Goal: Task Accomplishment & Management: Use online tool/utility

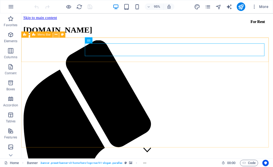
click at [54, 35] on button at bounding box center [56, 34] width 6 height 6
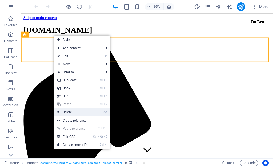
click at [77, 116] on link "⌦ Delete" at bounding box center [72, 112] width 36 height 8
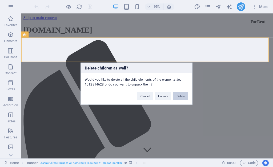
click at [179, 95] on button "Delete" at bounding box center [180, 96] width 15 height 8
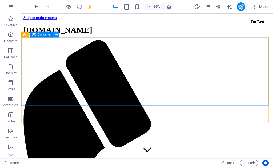
click at [58, 35] on button at bounding box center [56, 34] width 6 height 6
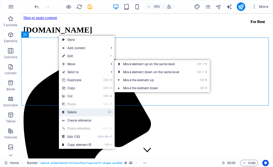
click at [76, 114] on link "⌦ Delete" at bounding box center [77, 112] width 36 height 8
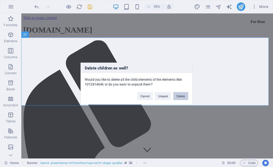
click at [180, 93] on button "Delete" at bounding box center [180, 96] width 15 height 8
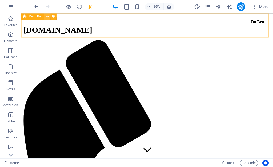
click at [49, 16] on button at bounding box center [47, 16] width 6 height 6
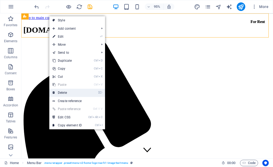
click at [71, 88] on link "⌦ Delete" at bounding box center [67, 92] width 36 height 8
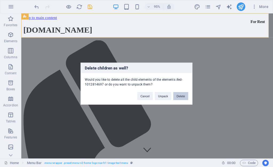
click at [183, 94] on button "Delete" at bounding box center [180, 96] width 15 height 8
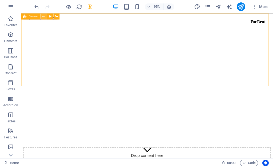
click at [42, 18] on button at bounding box center [44, 16] width 6 height 6
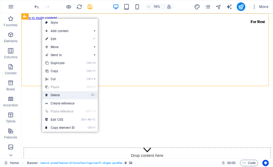
click at [52, 94] on link "⌦ Delete" at bounding box center [60, 95] width 36 height 8
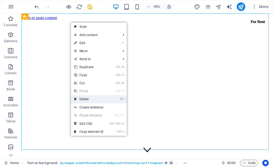
click at [83, 96] on link "⌦ Delete" at bounding box center [89, 99] width 36 height 8
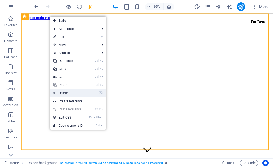
click at [66, 91] on link "⌦ Delete" at bounding box center [68, 93] width 36 height 8
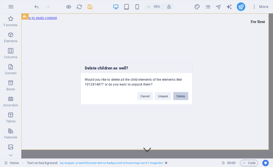
drag, startPoint x: 181, startPoint y: 96, endPoint x: 129, endPoint y: 79, distance: 54.9
click at [181, 96] on button "Delete" at bounding box center [180, 96] width 15 height 8
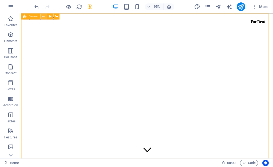
click at [43, 17] on icon at bounding box center [43, 16] width 3 height 5
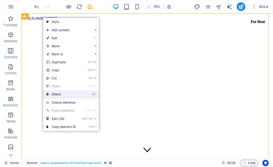
click at [59, 93] on link "⌦ Delete" at bounding box center [61, 94] width 36 height 8
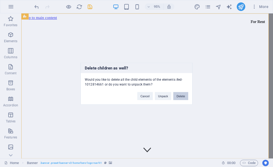
drag, startPoint x: 184, startPoint y: 96, endPoint x: 169, endPoint y: 85, distance: 18.4
click at [184, 96] on button "Delete" at bounding box center [180, 96] width 15 height 8
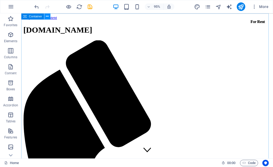
click at [49, 17] on icon at bounding box center [47, 16] width 3 height 5
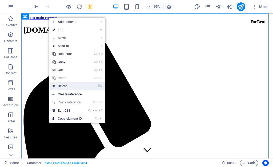
click at [68, 85] on link "⌦ Delete" at bounding box center [67, 86] width 36 height 8
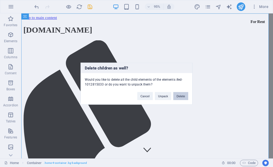
click at [187, 99] on button "Delete" at bounding box center [180, 96] width 15 height 8
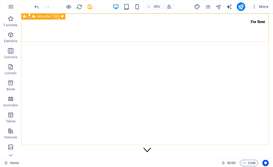
click at [56, 15] on icon at bounding box center [56, 16] width 3 height 5
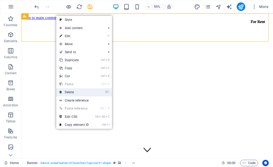
click at [72, 91] on link "⌦ Delete" at bounding box center [74, 92] width 36 height 8
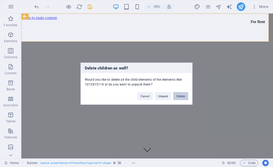
click at [185, 97] on button "Delete" at bounding box center [180, 96] width 15 height 8
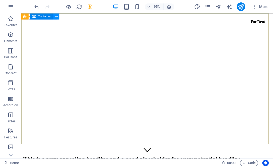
click at [57, 16] on icon at bounding box center [56, 16] width 3 height 5
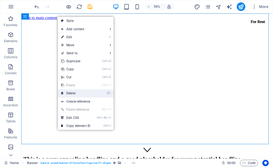
click at [79, 92] on link "⌦ Delete" at bounding box center [76, 93] width 36 height 8
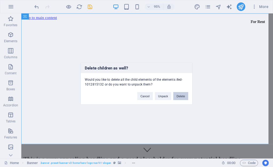
click at [184, 95] on button "Delete" at bounding box center [180, 96] width 15 height 8
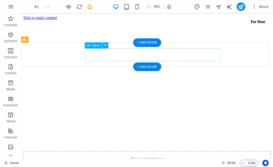
scroll to position [107, 0]
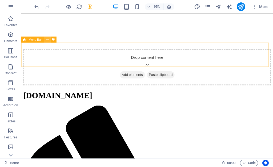
click at [50, 41] on button at bounding box center [47, 39] width 6 height 6
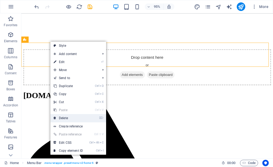
click at [73, 120] on link "⌦ Delete" at bounding box center [68, 118] width 36 height 8
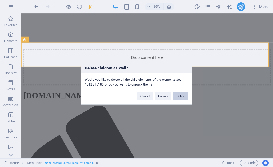
drag, startPoint x: 178, startPoint y: 96, endPoint x: 100, endPoint y: 67, distance: 83.7
click at [178, 96] on button "Delete" at bounding box center [180, 96] width 15 height 8
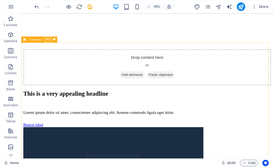
click at [50, 41] on button at bounding box center [48, 39] width 6 height 6
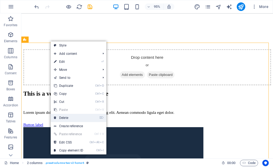
click at [88, 114] on li "⌦ Delete" at bounding box center [79, 118] width 56 height 8
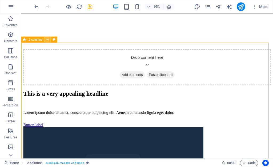
click at [49, 39] on icon at bounding box center [47, 39] width 3 height 5
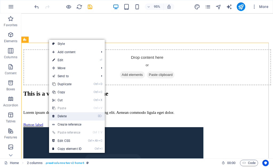
click at [64, 114] on link "⌦ Delete" at bounding box center [67, 116] width 36 height 8
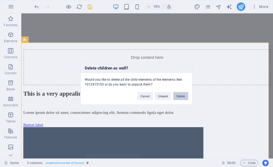
click at [184, 95] on button "Delete" at bounding box center [180, 96] width 15 height 8
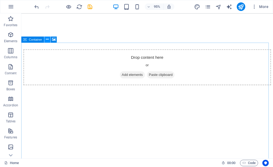
click at [49, 41] on icon at bounding box center [47, 39] width 3 height 5
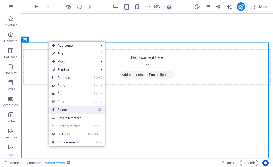
click at [66, 109] on link "⌦ Delete" at bounding box center [67, 110] width 36 height 8
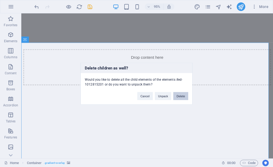
click at [187, 95] on button "Delete" at bounding box center [180, 96] width 15 height 8
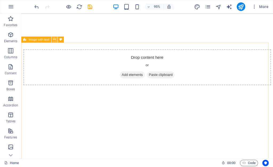
click at [55, 41] on icon at bounding box center [54, 39] width 3 height 5
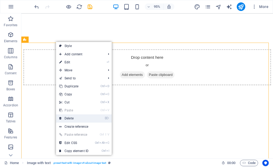
click at [76, 118] on link "⌦ Delete" at bounding box center [74, 118] width 36 height 8
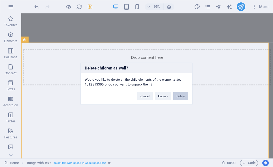
drag, startPoint x: 184, startPoint y: 97, endPoint x: 170, endPoint y: 87, distance: 17.4
click at [184, 97] on button "Delete" at bounding box center [180, 96] width 15 height 8
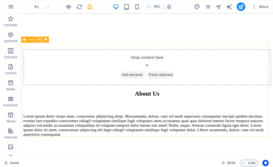
click at [40, 40] on icon at bounding box center [39, 39] width 3 height 5
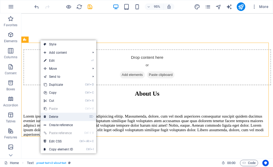
click at [62, 115] on link "⌦ Delete" at bounding box center [59, 116] width 36 height 8
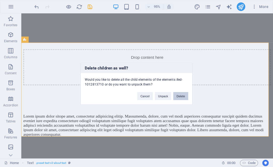
drag, startPoint x: 182, startPoint y: 97, endPoint x: 143, endPoint y: 87, distance: 40.3
click at [182, 97] on button "Delete" at bounding box center [180, 96] width 15 height 8
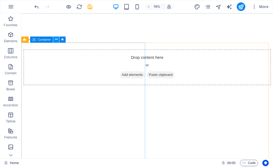
click at [55, 41] on icon at bounding box center [56, 39] width 3 height 5
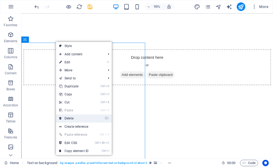
click at [67, 118] on link "⌦ Delete" at bounding box center [74, 118] width 36 height 8
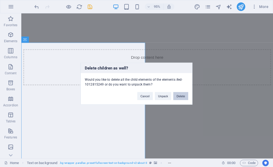
click at [178, 96] on button "Delete" at bounding box center [180, 96] width 15 height 8
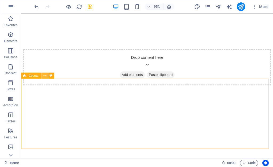
click at [46, 78] on icon at bounding box center [44, 75] width 3 height 5
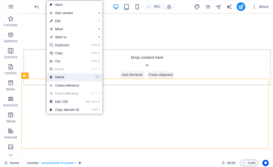
click at [63, 78] on link "⌦ Delete" at bounding box center [65, 77] width 36 height 8
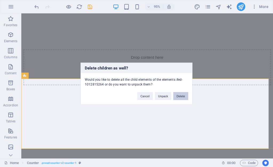
drag, startPoint x: 177, startPoint y: 95, endPoint x: 161, endPoint y: 86, distance: 18.3
click at [177, 96] on button "Delete" at bounding box center [180, 96] width 15 height 8
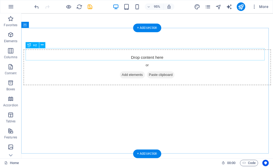
scroll to position [160, 0]
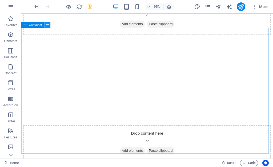
click at [46, 27] on icon at bounding box center [47, 24] width 3 height 5
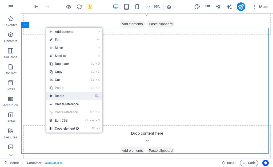
click at [74, 99] on link "⌦ Delete" at bounding box center [64, 96] width 36 height 8
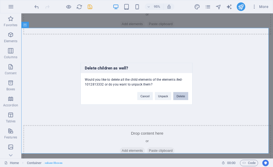
drag, startPoint x: 177, startPoint y: 97, endPoint x: 163, endPoint y: 88, distance: 16.8
click at [177, 97] on button "Delete" at bounding box center [180, 96] width 15 height 8
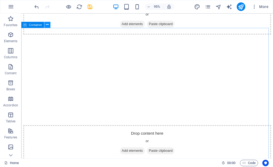
click at [49, 25] on icon at bounding box center [47, 24] width 3 height 5
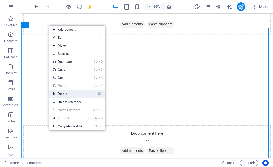
click at [65, 93] on link "⌦ Delete" at bounding box center [67, 94] width 36 height 8
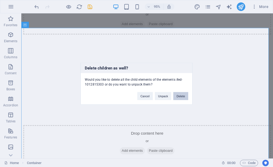
click at [180, 94] on button "Delete" at bounding box center [180, 96] width 15 height 8
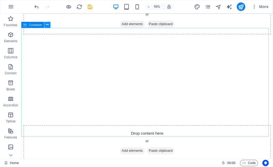
click at [48, 24] on icon at bounding box center [47, 24] width 3 height 5
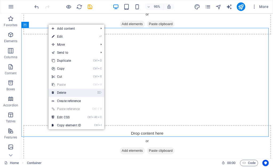
click at [65, 91] on link "⌦ Delete" at bounding box center [67, 92] width 36 height 8
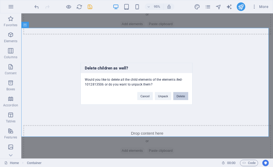
click at [177, 96] on button "Delete" at bounding box center [180, 96] width 15 height 8
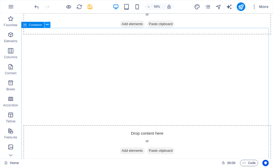
click at [47, 25] on icon at bounding box center [47, 24] width 3 height 5
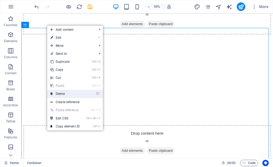
click at [67, 92] on link "⌦ Delete" at bounding box center [65, 94] width 36 height 8
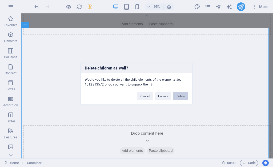
click at [182, 97] on button "Delete" at bounding box center [180, 96] width 15 height 8
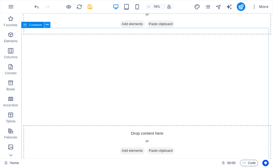
click at [46, 28] on button at bounding box center [47, 25] width 6 height 6
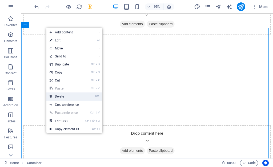
click at [59, 95] on link "⌦ Delete" at bounding box center [64, 96] width 36 height 8
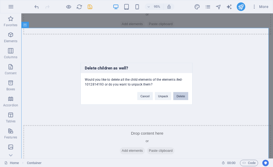
click at [184, 96] on button "Delete" at bounding box center [180, 96] width 15 height 8
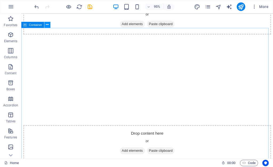
click at [49, 25] on icon at bounding box center [47, 24] width 3 height 5
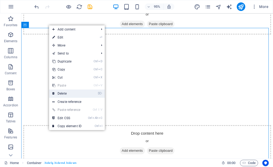
click at [72, 91] on link "⌦ Delete" at bounding box center [67, 93] width 36 height 8
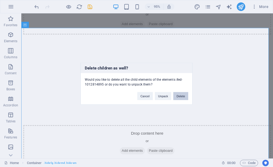
drag, startPoint x: 184, startPoint y: 95, endPoint x: 87, endPoint y: 59, distance: 104.1
click at [184, 95] on button "Delete" at bounding box center [180, 96] width 15 height 8
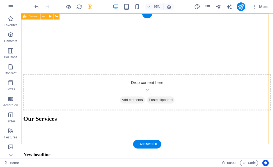
scroll to position [0, 0]
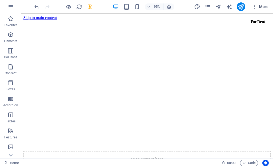
click at [257, 8] on icon "button" at bounding box center [254, 6] width 5 height 5
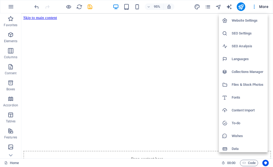
click at [26, 25] on div at bounding box center [136, 83] width 273 height 167
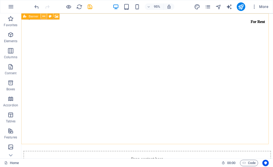
click at [44, 17] on icon at bounding box center [43, 16] width 3 height 5
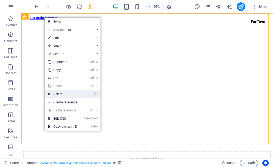
click at [61, 94] on link "⌦ Delete" at bounding box center [63, 94] width 36 height 8
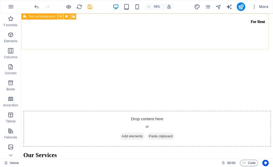
click at [63, 18] on button at bounding box center [61, 16] width 6 height 6
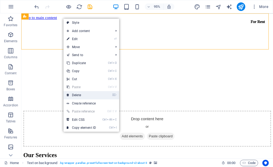
drag, startPoint x: 79, startPoint y: 94, endPoint x: 11, endPoint y: 9, distance: 108.9
click at [79, 94] on link "⌦ Delete" at bounding box center [81, 95] width 36 height 8
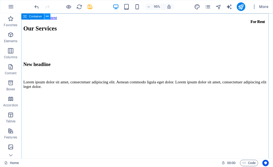
click at [47, 18] on icon at bounding box center [47, 16] width 3 height 5
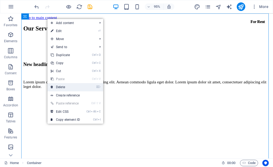
click at [65, 88] on link "⌦ Delete" at bounding box center [65, 87] width 36 height 8
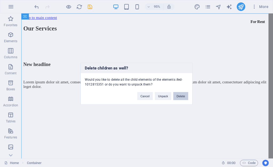
click at [181, 98] on button "Delete" at bounding box center [180, 96] width 15 height 8
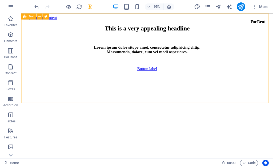
click at [47, 20] on div "Text" at bounding box center [36, 16] width 31 height 6
click at [108, 30] on div "This is a very appealing headline Lorem ipsum dolor sitope amet, consectetur ad…" at bounding box center [153, 50] width 261 height 48
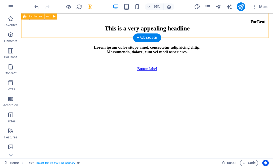
scroll to position [6712, 0]
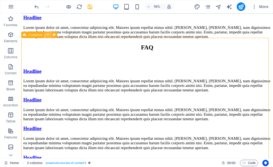
click at [49, 35] on icon at bounding box center [47, 34] width 3 height 5
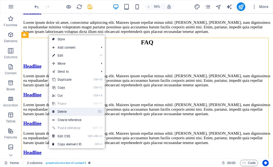
click at [56, 109] on link "⌦ Delete" at bounding box center [67, 111] width 36 height 8
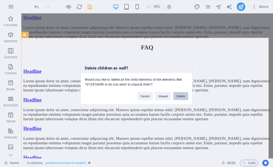
click at [179, 96] on button "Delete" at bounding box center [180, 96] width 15 height 8
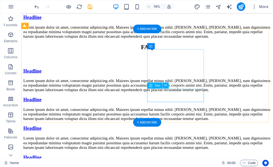
scroll to position [7577, 0]
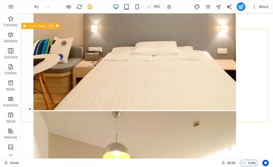
click at [53, 26] on button at bounding box center [51, 26] width 6 height 6
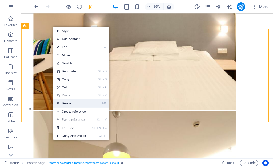
click at [70, 100] on link "⌦ Delete" at bounding box center [71, 103] width 36 height 8
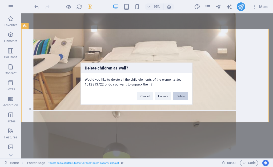
click at [182, 96] on button "Delete" at bounding box center [180, 96] width 15 height 8
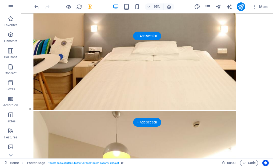
scroll to position [7479, 0]
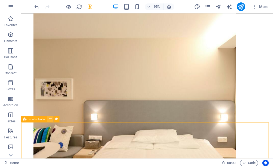
drag, startPoint x: 52, startPoint y: 120, endPoint x: 36, endPoint y: 128, distance: 17.8
click at [52, 120] on button at bounding box center [50, 119] width 6 height 6
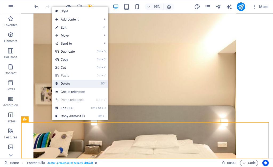
click at [66, 83] on link "⌦ Delete" at bounding box center [70, 83] width 36 height 8
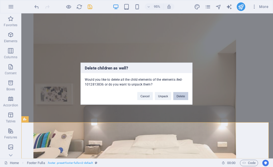
click at [181, 96] on button "Delete" at bounding box center [180, 96] width 15 height 8
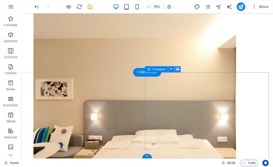
scroll to position [7441, 0]
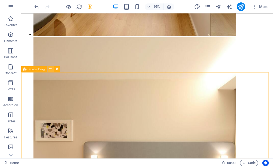
click at [52, 70] on button at bounding box center [51, 69] width 6 height 6
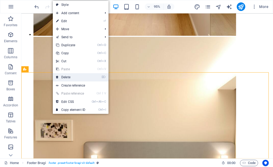
click at [66, 81] on li "⌦ Delete" at bounding box center [81, 77] width 56 height 8
click at [70, 77] on link "⌦ Delete" at bounding box center [71, 77] width 36 height 8
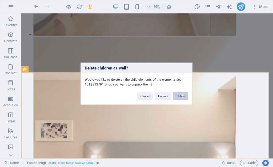
click at [187, 95] on button "Delete" at bounding box center [180, 96] width 15 height 8
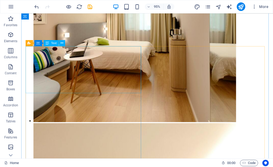
scroll to position [7324, 0]
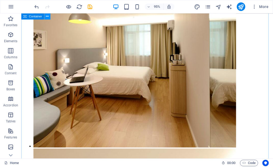
click at [50, 16] on button at bounding box center [47, 16] width 6 height 6
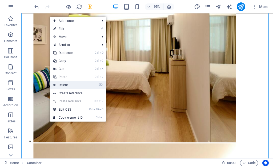
click at [62, 83] on link "⌦ Delete" at bounding box center [68, 85] width 36 height 8
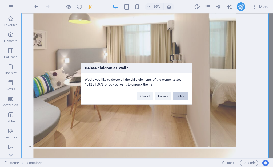
click at [185, 93] on button "Delete" at bounding box center [180, 96] width 15 height 8
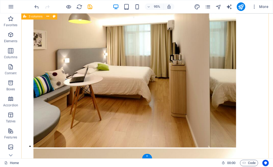
scroll to position [7164, 0]
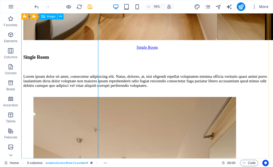
click at [61, 13] on iframe at bounding box center [147, 85] width 252 height 145
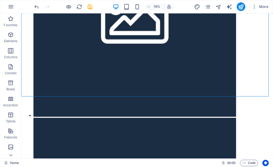
scroll to position [5698, 0]
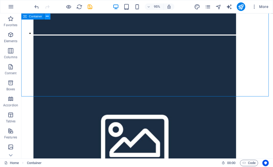
click at [47, 18] on icon at bounding box center [47, 16] width 3 height 5
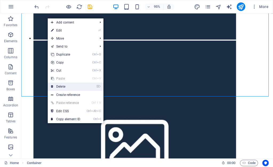
click at [68, 88] on link "⌦ Delete" at bounding box center [66, 86] width 36 height 8
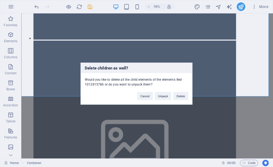
drag, startPoint x: 177, startPoint y: 96, endPoint x: 184, endPoint y: 85, distance: 13.3
click at [184, 86] on div "Delete children as well? Would you like to delete all the child elements of the…" at bounding box center [136, 83] width 112 height 42
click at [179, 98] on button "Delete" at bounding box center [180, 96] width 15 height 8
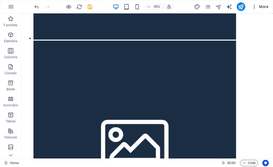
scroll to position [5399, 0]
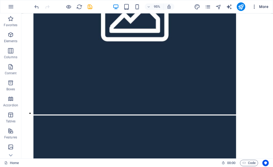
click at [254, 7] on icon "button" at bounding box center [254, 6] width 5 height 5
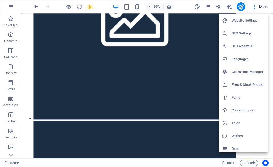
click at [210, 5] on div at bounding box center [136, 83] width 273 height 167
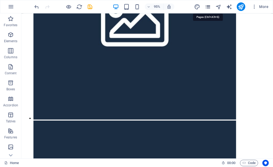
click at [208, 6] on icon "pages" at bounding box center [208, 7] width 6 height 6
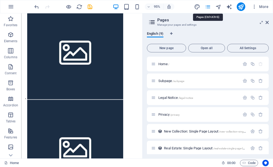
scroll to position [5403, 0]
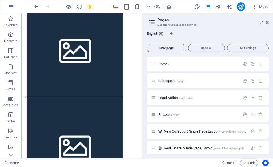
click at [174, 50] on button "New page" at bounding box center [166, 48] width 39 height 9
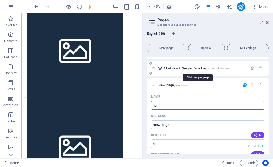
type input "home"
type input "/ho"
type input "home"
type input "/home"
type input "Home"
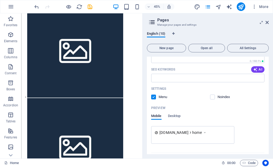
scroll to position [256, 0]
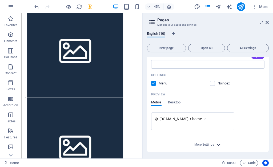
click at [219, 145] on icon "button" at bounding box center [218, 144] width 6 height 6
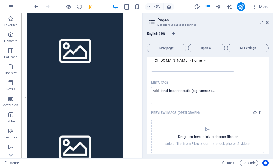
scroll to position [333, 0]
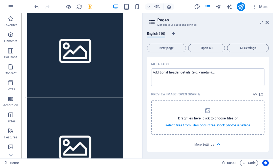
click at [215, 126] on p "select files from Files or our free stock photos & videos" at bounding box center [207, 125] width 85 height 5
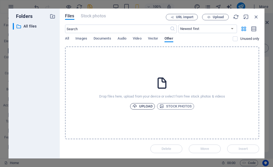
click at [144, 108] on span "Upload" at bounding box center [142, 106] width 20 height 6
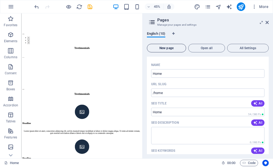
scroll to position [139, 0]
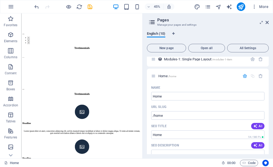
click at [152, 18] on header "Pages Manage your pages and settings" at bounding box center [208, 20] width 121 height 14
click at [152, 24] on icon at bounding box center [152, 21] width 8 height 7
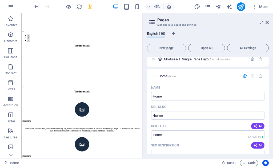
click at [208, 10] on div "More" at bounding box center [232, 6] width 76 height 9
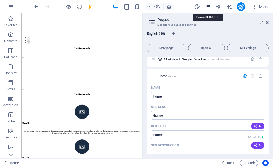
click at [208, 8] on icon "pages" at bounding box center [208, 7] width 6 height 6
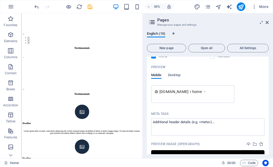
scroll to position [299, 0]
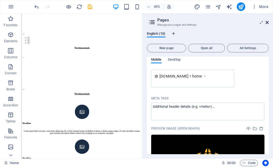
click at [266, 23] on icon at bounding box center [266, 22] width 3 height 4
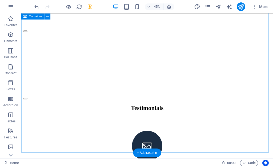
scroll to position [3660, 0]
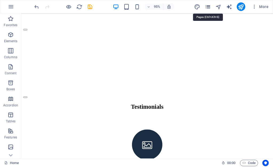
click at [210, 6] on icon "pages" at bounding box center [208, 7] width 6 height 6
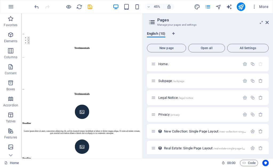
scroll to position [130, 0]
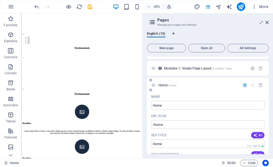
click at [198, 93] on div "Name" at bounding box center [207, 96] width 113 height 9
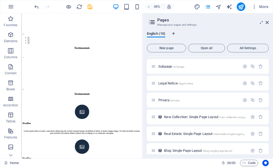
scroll to position [0, 0]
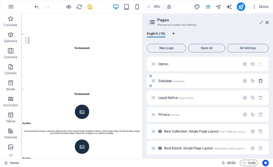
click at [259, 82] on icon "button" at bounding box center [260, 80] width 5 height 5
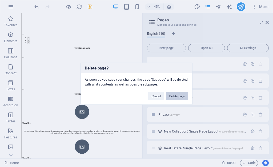
click at [180, 97] on button "Delete page" at bounding box center [177, 96] width 22 height 8
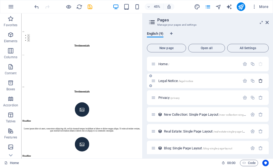
click at [259, 82] on icon "button" at bounding box center [260, 80] width 5 height 5
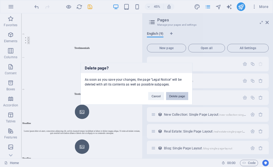
click at [181, 97] on button "Delete page" at bounding box center [177, 96] width 22 height 8
click at [181, 112] on span "New Collection: Single Page Layout /new-collection-single-page-layout" at bounding box center [212, 114] width 96 height 4
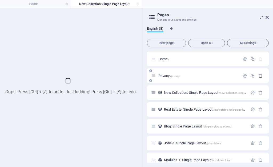
click at [260, 76] on icon "button" at bounding box center [260, 75] width 5 height 5
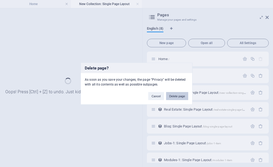
click at [174, 97] on button "Delete page" at bounding box center [177, 96] width 22 height 8
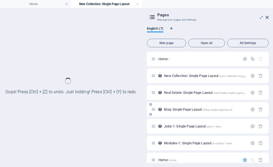
click at [259, 116] on div "Blog: Single Page Layout /blog-single-page-layout" at bounding box center [208, 109] width 122 height 15
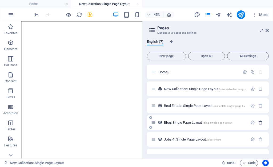
click at [259, 122] on icon "button" at bounding box center [260, 122] width 5 height 5
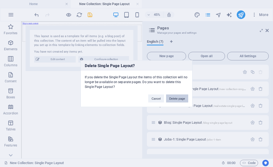
click at [182, 101] on button "Delete page" at bounding box center [177, 98] width 22 height 8
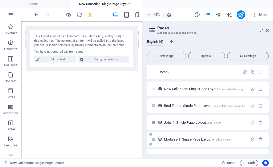
click at [260, 139] on icon "button" at bounding box center [260, 139] width 5 height 5
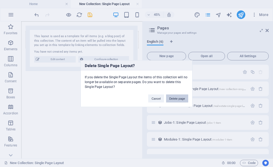
click at [178, 100] on button "Delete page" at bounding box center [177, 98] width 22 height 8
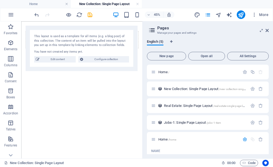
click at [178, 100] on div "Real Estate: Single Page Layout /real-estate-single-page-layout" at bounding box center [208, 105] width 122 height 15
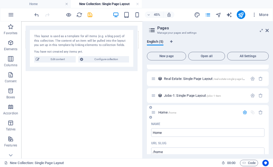
scroll to position [27, 0]
click at [154, 114] on icon at bounding box center [153, 112] width 5 height 5
click at [243, 114] on icon "button" at bounding box center [245, 112] width 5 height 5
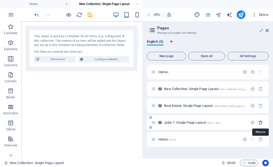
click at [262, 123] on icon "button" at bounding box center [260, 122] width 5 height 5
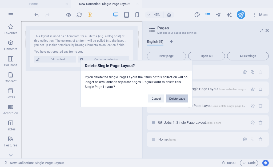
click at [180, 95] on button "Delete page" at bounding box center [177, 98] width 22 height 8
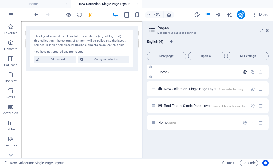
click at [245, 72] on icon "button" at bounding box center [245, 72] width 5 height 5
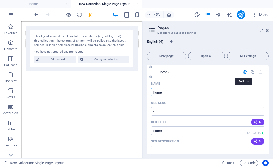
click at [245, 72] on icon "button" at bounding box center [245, 72] width 5 height 5
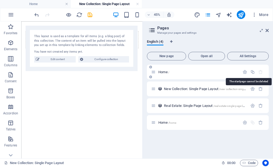
click at [258, 72] on icon "button" at bounding box center [260, 72] width 5 height 5
drag, startPoint x: 214, startPoint y: 72, endPoint x: 168, endPoint y: 76, distance: 46.5
click at [168, 76] on div "Home /" at bounding box center [208, 72] width 122 height 15
click at [260, 106] on icon "button" at bounding box center [260, 105] width 5 height 5
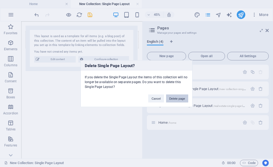
click at [180, 98] on button "Delete page" at bounding box center [177, 98] width 22 height 8
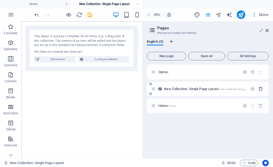
click at [261, 89] on icon "button" at bounding box center [260, 88] width 5 height 5
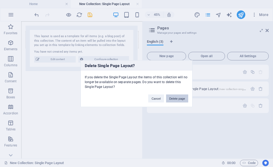
click at [176, 98] on button "Delete page" at bounding box center [177, 98] width 22 height 8
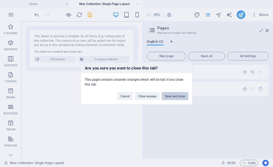
drag, startPoint x: 174, startPoint y: 96, endPoint x: 166, endPoint y: 80, distance: 18.3
click at [174, 96] on button "Save and close" at bounding box center [175, 96] width 26 height 8
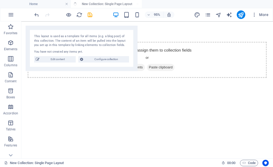
drag, startPoint x: 189, startPoint y: 3, endPoint x: 194, endPoint y: 1, distance: 4.8
click at [0, 0] on div "This is a very appealing headline Lorem ipsum dolor sitope amet, consectetur ad…" at bounding box center [0, 0] width 0 height 0
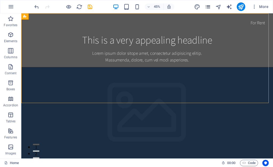
click at [209, 5] on icon "pages" at bounding box center [208, 7] width 6 height 6
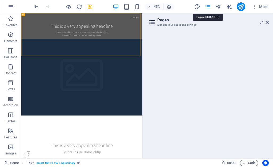
click at [209, 7] on icon "pages" at bounding box center [208, 7] width 6 height 6
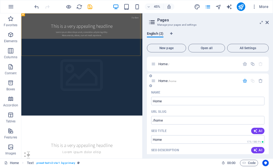
click at [244, 82] on icon "button" at bounding box center [245, 80] width 5 height 5
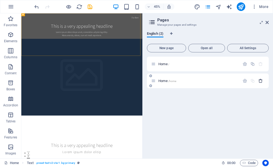
click at [263, 79] on button "button" at bounding box center [261, 80] width 8 height 5
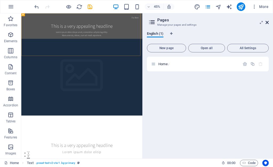
click at [267, 23] on icon at bounding box center [266, 22] width 3 height 4
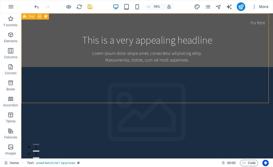
click at [41, 16] on icon at bounding box center [39, 16] width 3 height 5
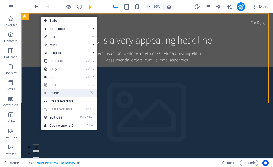
click at [57, 95] on link "⌦ Delete" at bounding box center [59, 93] width 36 height 8
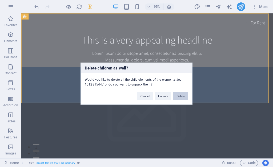
click at [181, 98] on button "Delete" at bounding box center [180, 96] width 15 height 8
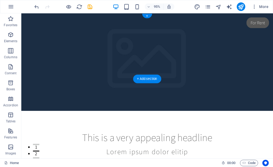
click at [47, 20] on figure at bounding box center [153, 64] width 265 height 102
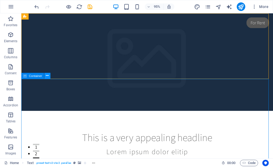
click at [48, 76] on icon at bounding box center [47, 75] width 3 height 5
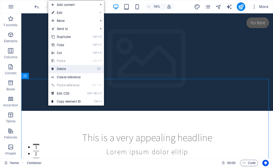
click at [66, 71] on link "⌦ Delete" at bounding box center [66, 69] width 36 height 8
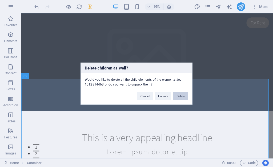
click at [178, 94] on button "Delete" at bounding box center [180, 96] width 15 height 8
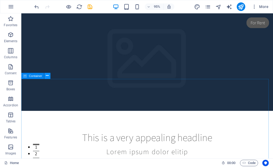
click at [48, 75] on icon at bounding box center [47, 75] width 3 height 5
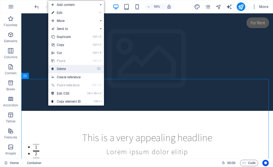
click at [72, 71] on link "⌦ Delete" at bounding box center [66, 69] width 36 height 8
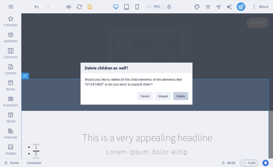
drag, startPoint x: 184, startPoint y: 96, endPoint x: 141, endPoint y: 86, distance: 44.4
click at [184, 96] on button "Delete" at bounding box center [180, 96] width 15 height 8
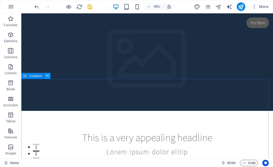
click at [48, 78] on icon at bounding box center [47, 75] width 3 height 5
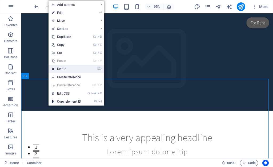
click at [80, 69] on link "⌦ Delete" at bounding box center [67, 69] width 36 height 8
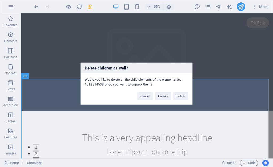
click at [172, 99] on div "Cancel Unpack Delete" at bounding box center [162, 93] width 59 height 14
click at [177, 97] on button "Delete" at bounding box center [180, 96] width 15 height 8
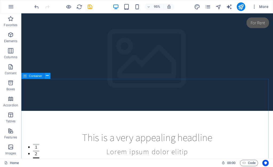
click at [46, 76] on icon at bounding box center [47, 75] width 3 height 5
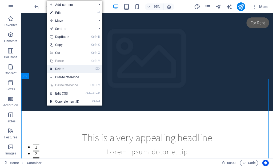
click at [76, 68] on link "⌦ Delete" at bounding box center [65, 69] width 36 height 8
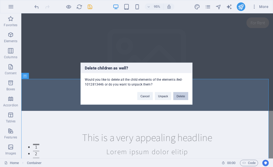
click at [181, 98] on button "Delete" at bounding box center [180, 96] width 15 height 8
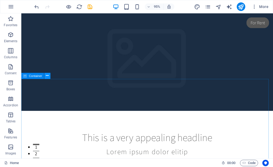
click at [48, 78] on icon at bounding box center [47, 75] width 3 height 5
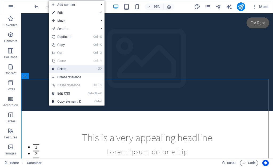
click at [71, 71] on link "⌦ Delete" at bounding box center [67, 69] width 36 height 8
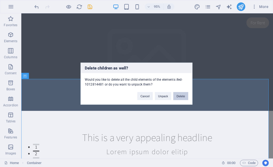
drag, startPoint x: 179, startPoint y: 95, endPoint x: 57, endPoint y: 62, distance: 126.5
click at [179, 95] on button "Delete" at bounding box center [180, 96] width 15 height 8
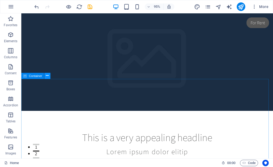
click at [50, 75] on button at bounding box center [47, 75] width 6 height 6
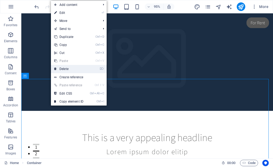
click at [73, 68] on link "⌦ Delete" at bounding box center [69, 69] width 36 height 8
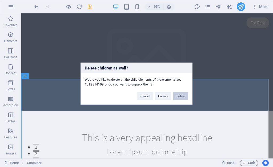
drag, startPoint x: 180, startPoint y: 95, endPoint x: 158, endPoint y: 85, distance: 24.1
click at [180, 95] on button "Delete" at bounding box center [180, 96] width 15 height 8
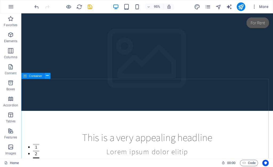
click at [46, 74] on icon at bounding box center [47, 75] width 3 height 5
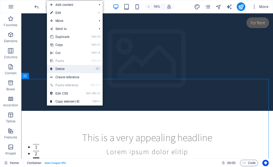
click at [73, 70] on link "⌦ Delete" at bounding box center [65, 69] width 36 height 8
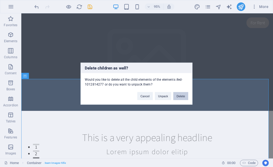
click at [178, 95] on button "Delete" at bounding box center [180, 96] width 15 height 8
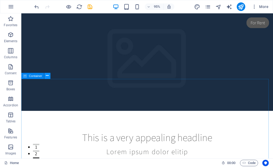
click at [47, 74] on icon at bounding box center [47, 75] width 3 height 5
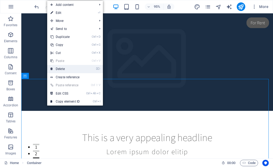
click at [71, 65] on link "⌦ Delete" at bounding box center [65, 69] width 36 height 8
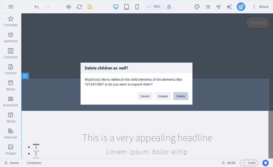
click at [185, 94] on button "Delete" at bounding box center [180, 96] width 15 height 8
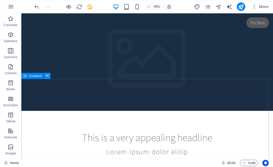
click at [46, 76] on icon at bounding box center [47, 75] width 3 height 5
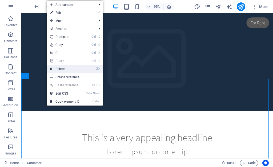
click at [74, 71] on link "⌦ Delete" at bounding box center [65, 69] width 36 height 8
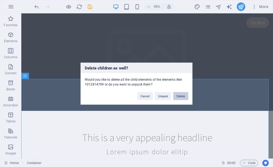
drag, startPoint x: 185, startPoint y: 96, endPoint x: 71, endPoint y: 77, distance: 115.9
click at [185, 96] on button "Delete" at bounding box center [180, 96] width 15 height 8
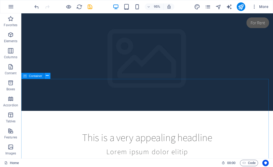
click at [48, 76] on icon at bounding box center [47, 75] width 3 height 5
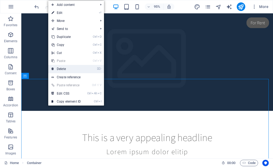
click at [69, 70] on link "⌦ Delete" at bounding box center [66, 69] width 36 height 8
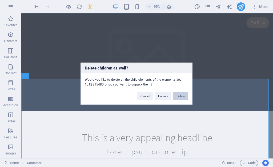
click at [175, 94] on button "Delete" at bounding box center [180, 96] width 15 height 8
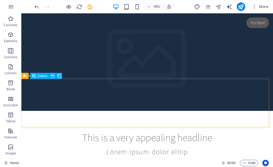
click at [53, 76] on icon at bounding box center [52, 75] width 3 height 5
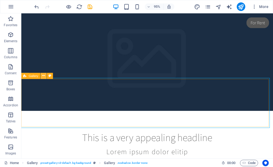
click at [45, 75] on icon at bounding box center [43, 75] width 3 height 5
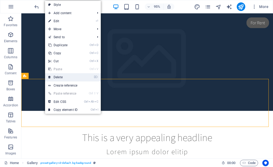
click at [59, 75] on link "⌦ Delete" at bounding box center [63, 77] width 36 height 8
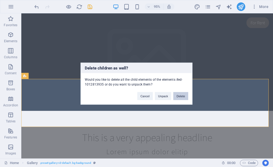
drag, startPoint x: 184, startPoint y: 95, endPoint x: 169, endPoint y: 86, distance: 17.2
click at [184, 95] on button "Delete" at bounding box center [180, 96] width 15 height 8
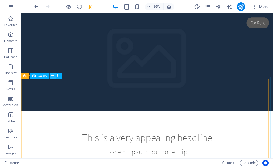
click at [54, 75] on button at bounding box center [53, 75] width 6 height 6
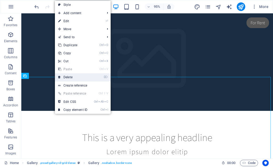
click at [76, 78] on link "⌦ Delete" at bounding box center [73, 77] width 36 height 8
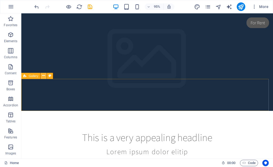
click at [43, 76] on icon at bounding box center [43, 75] width 3 height 5
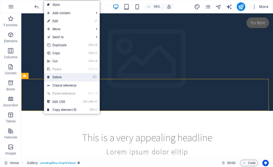
drag, startPoint x: 67, startPoint y: 76, endPoint x: 43, endPoint y: 66, distance: 25.5
click at [67, 76] on link "⌦ Delete" at bounding box center [62, 77] width 36 height 8
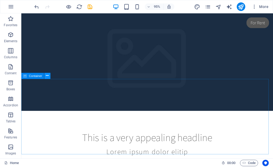
click at [47, 77] on icon at bounding box center [47, 75] width 3 height 5
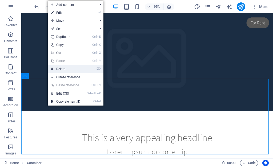
click at [68, 69] on link "⌦ Delete" at bounding box center [66, 69] width 36 height 8
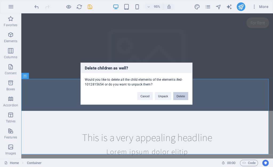
click at [179, 95] on button "Delete" at bounding box center [180, 96] width 15 height 8
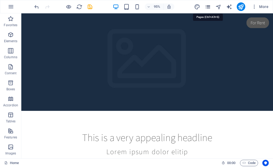
click at [211, 7] on icon "pages" at bounding box center [208, 7] width 6 height 6
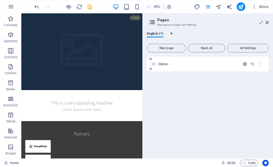
click at [246, 65] on icon "button" at bounding box center [245, 64] width 5 height 5
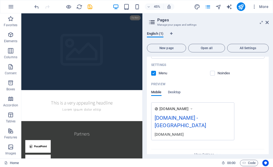
scroll to position [118, 0]
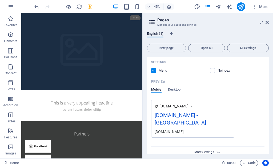
click at [210, 150] on span "More Settings" at bounding box center [204, 152] width 20 height 4
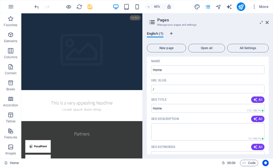
scroll to position [8, 0]
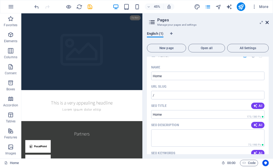
click at [266, 23] on icon at bounding box center [266, 22] width 3 height 4
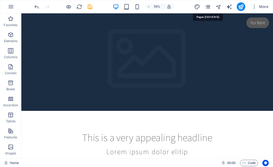
click at [207, 8] on icon "pages" at bounding box center [208, 7] width 6 height 6
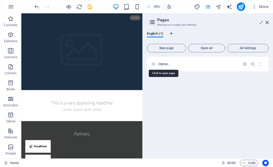
drag, startPoint x: 164, startPoint y: 63, endPoint x: 156, endPoint y: 116, distance: 53.4
click at [156, 116] on div "Home /" at bounding box center [208, 105] width 122 height 97
click at [227, 6] on icon "text_generator" at bounding box center [229, 7] width 6 height 6
select select "English"
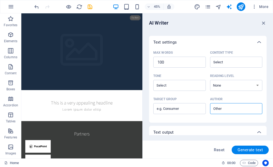
scroll to position [151, 0]
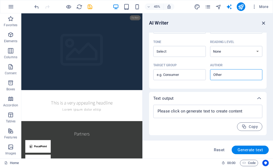
click at [263, 23] on icon "button" at bounding box center [264, 23] width 6 height 6
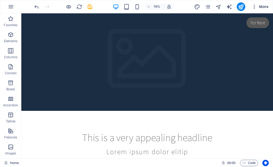
click at [256, 6] on icon "button" at bounding box center [254, 6] width 5 height 5
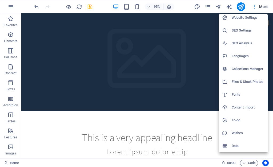
scroll to position [0, 0]
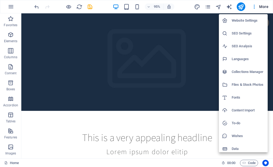
click at [110, 75] on div at bounding box center [136, 83] width 273 height 167
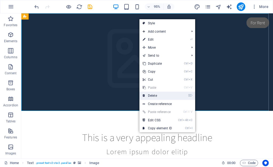
drag, startPoint x: 155, startPoint y: 94, endPoint x: 180, endPoint y: 84, distance: 27.2
click at [155, 94] on link "⌦ Delete" at bounding box center [157, 95] width 36 height 8
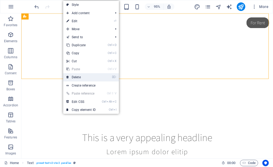
click at [84, 79] on link "⌦ Delete" at bounding box center [81, 77] width 36 height 8
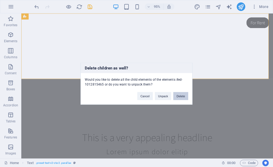
click at [180, 96] on button "Delete" at bounding box center [180, 96] width 15 height 8
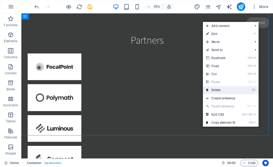
click at [217, 87] on link "⌦ Delete" at bounding box center [221, 90] width 36 height 8
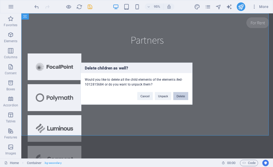
click at [182, 95] on button "Delete" at bounding box center [180, 96] width 15 height 8
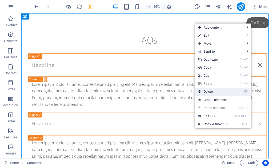
click at [209, 92] on link "⌦ Delete" at bounding box center [213, 91] width 36 height 8
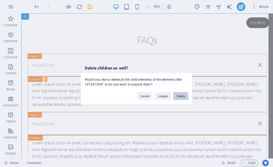
drag, startPoint x: 180, startPoint y: 98, endPoint x: 173, endPoint y: 77, distance: 21.8
click at [180, 98] on button "Delete" at bounding box center [180, 96] width 15 height 8
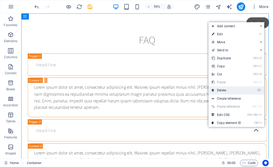
click at [221, 92] on link "⌦ Delete" at bounding box center [226, 90] width 36 height 8
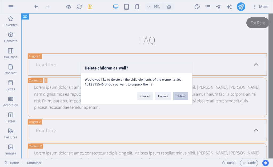
click at [180, 97] on button "Delete" at bounding box center [180, 96] width 15 height 8
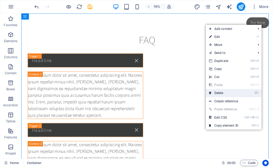
click at [223, 91] on link "⌦ Delete" at bounding box center [224, 93] width 36 height 8
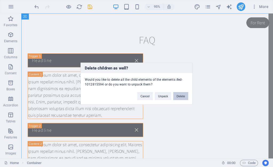
click at [181, 98] on button "Delete" at bounding box center [180, 96] width 15 height 8
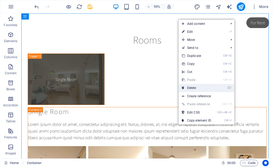
click at [188, 88] on link "⌦ Delete" at bounding box center [197, 88] width 36 height 8
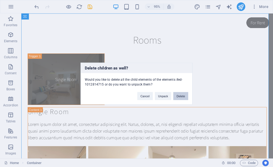
drag, startPoint x: 181, startPoint y: 97, endPoint x: 170, endPoint y: 86, distance: 16.2
click at [181, 97] on button "Delete" at bounding box center [180, 96] width 15 height 8
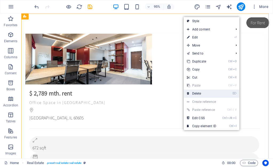
click at [204, 96] on link "⌦ Delete" at bounding box center [202, 93] width 36 height 8
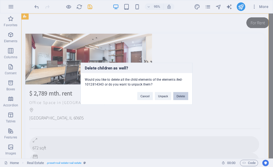
click at [186, 95] on button "Delete" at bounding box center [180, 96] width 15 height 8
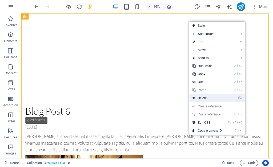
click at [212, 101] on link "⌦ Delete" at bounding box center [207, 98] width 36 height 8
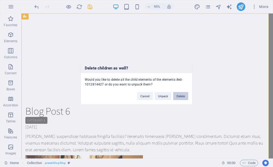
click at [182, 93] on button "Delete" at bounding box center [180, 96] width 15 height 8
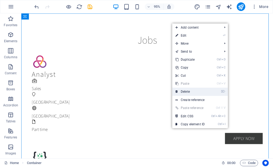
click at [191, 91] on link "⌦ Delete" at bounding box center [190, 91] width 36 height 8
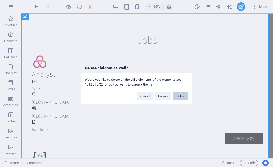
click at [184, 97] on button "Delete" at bounding box center [180, 96] width 15 height 8
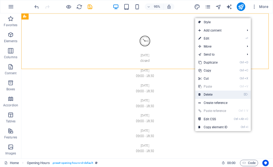
click at [204, 96] on link "⌦ Delete" at bounding box center [213, 94] width 36 height 8
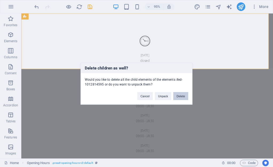
click at [182, 99] on button "Delete" at bounding box center [180, 96] width 15 height 8
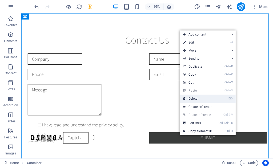
click at [196, 100] on link "⌦ Delete" at bounding box center [198, 98] width 36 height 8
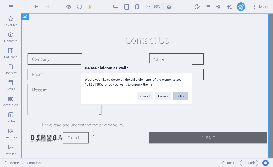
click at [184, 94] on button "Delete" at bounding box center [180, 96] width 15 height 8
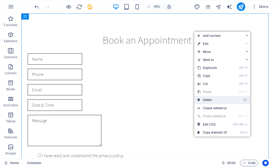
click at [219, 101] on link "⌦ Delete" at bounding box center [212, 100] width 36 height 8
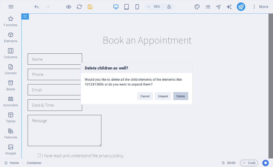
click at [184, 97] on button "Delete" at bounding box center [180, 96] width 15 height 8
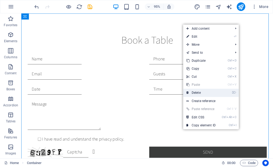
click at [202, 95] on link "⌦ Delete" at bounding box center [201, 92] width 36 height 8
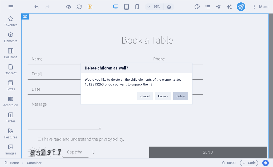
click at [183, 97] on button "Delete" at bounding box center [180, 96] width 15 height 8
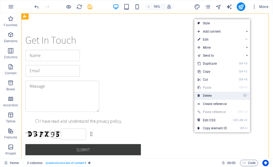
click at [208, 92] on link "⌦ Delete" at bounding box center [212, 95] width 36 height 8
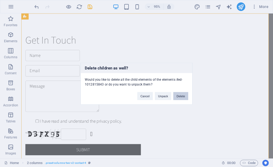
drag, startPoint x: 178, startPoint y: 93, endPoint x: 168, endPoint y: 76, distance: 20.0
click at [178, 93] on button "Delete" at bounding box center [180, 96] width 15 height 8
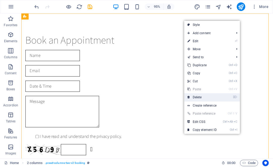
click at [202, 96] on link "⌦ Delete" at bounding box center [202, 97] width 36 height 8
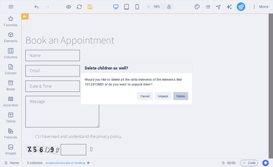
click at [184, 92] on button "Delete" at bounding box center [180, 96] width 15 height 8
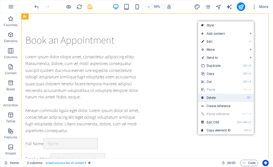
click at [212, 96] on link "⌦ Delete" at bounding box center [216, 98] width 36 height 8
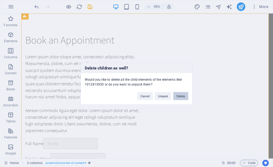
click at [184, 97] on button "Delete" at bounding box center [180, 96] width 15 height 8
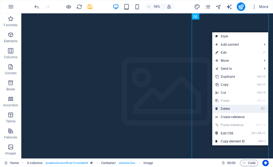
click at [223, 107] on link "⌦ Delete" at bounding box center [230, 108] width 36 height 8
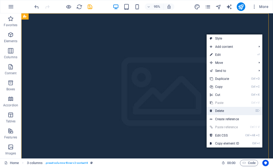
click at [219, 110] on link "⌦ Delete" at bounding box center [225, 111] width 36 height 8
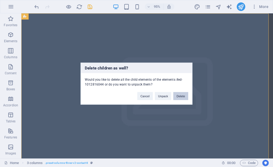
click at [186, 95] on button "Delete" at bounding box center [180, 96] width 15 height 8
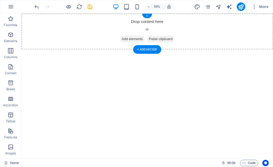
click at [142, 42] on span "Add elements" at bounding box center [138, 40] width 26 height 7
click at [49, 50] on div "Drop content here or Add elements Paste clipboard" at bounding box center [153, 32] width 265 height 38
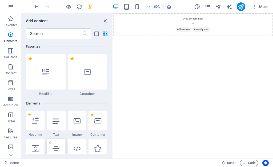
scroll to position [53, 0]
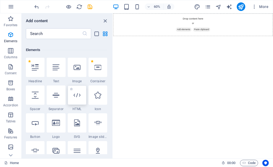
click at [76, 99] on div at bounding box center [77, 94] width 19 height 19
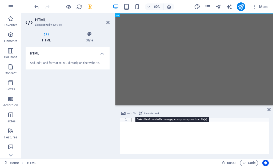
click at [131, 113] on span "Add file" at bounding box center [131, 113] width 9 height 6
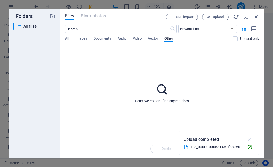
click at [248, 139] on icon "button" at bounding box center [249, 139] width 6 height 6
click at [224, 17] on span "Upload" at bounding box center [215, 16] width 22 height 3
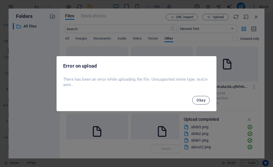
click at [200, 101] on span "Okay" at bounding box center [200, 100] width 9 height 4
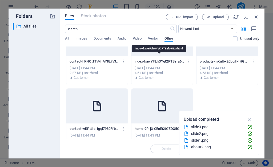
scroll to position [39, 0]
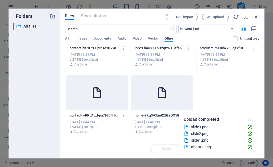
click at [248, 119] on icon "button" at bounding box center [249, 119] width 6 height 6
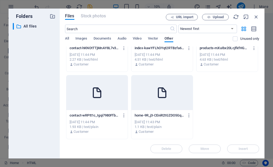
click at [177, 110] on div at bounding box center [161, 92] width 61 height 35
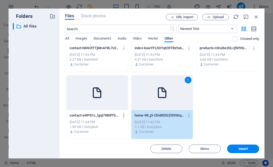
drag, startPoint x: 214, startPoint y: 123, endPoint x: 125, endPoint y: 112, distance: 90.0
click at [125, 112] on div "contact-hKNOtTTjMnAY8L7v3IizrQ.html contact-hKNOtTTjMnAY8L7v3IizrQ.html [DATE] …" at bounding box center [162, 73] width 194 height 131
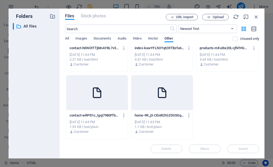
click at [163, 112] on div "home-9R_j3-CEniR2tGZDO5GqTQ.js home-9R_j3-CEniR2tGZDO5GqTQ.js" at bounding box center [162, 115] width 55 height 9
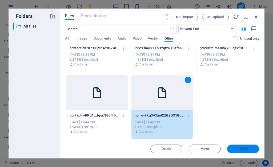
click at [241, 148] on span "Insert" at bounding box center [243, 148] width 9 height 3
type textarea "[URL][DOMAIN_NAME]"
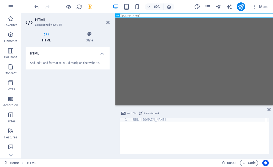
click at [147, 132] on div "[URL][DOMAIN_NAME]" at bounding box center [199, 139] width 139 height 43
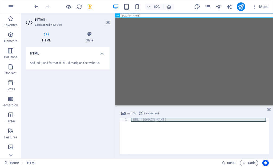
paste textarea
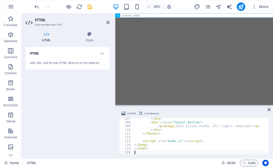
scroll to position [397, 0]
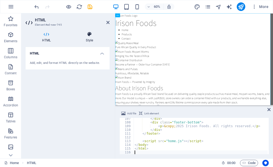
click at [87, 34] on icon at bounding box center [89, 33] width 40 height 5
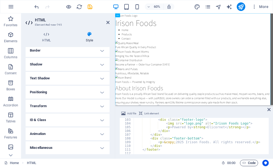
scroll to position [333, 0]
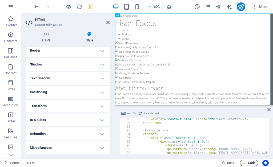
click at [254, 161] on span "Code" at bounding box center [248, 162] width 13 height 6
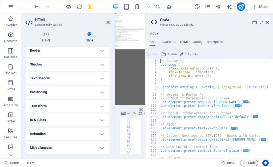
click at [182, 42] on h4 "HTML" at bounding box center [184, 43] width 9 height 6
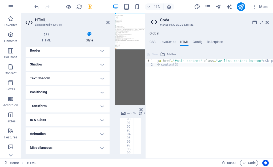
click at [188, 70] on div "< a href = "#main-content" class = "wv-link-content button" > Skip to main cont…" at bounding box center [228, 110] width 144 height 102
type textarea "<a href="#main-content" class="wv-link-content button">Skip to main content</a>…"
paste textarea
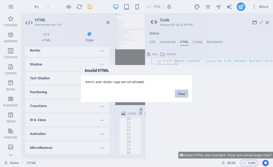
click at [180, 91] on button "Okay" at bounding box center [181, 93] width 13 height 8
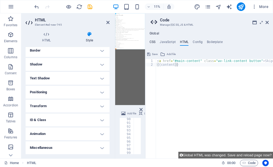
click at [152, 42] on h4 "CSS" at bounding box center [153, 43] width 6 height 6
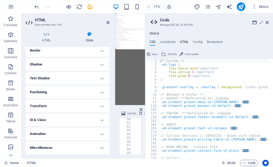
click at [182, 43] on h4 "HTML" at bounding box center [184, 43] width 9 height 6
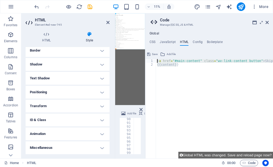
drag, startPoint x: 184, startPoint y: 68, endPoint x: 156, endPoint y: 58, distance: 29.5
click at [156, 58] on div "1 2 < a href = "#main-content" class = "wv-link-content button" > Skip to main …" at bounding box center [209, 104] width 128 height 108
type textarea "<a href="#main-content" class="wv-link-content button">Skip to main content</a>…"
paste textarea
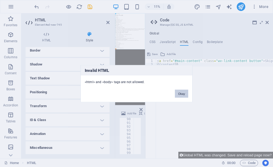
click at [179, 93] on button "Okay" at bounding box center [181, 93] width 13 height 8
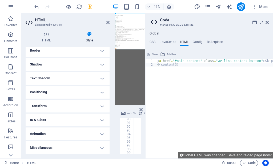
paste textarea "<a href="#main-content" class="wv-link-content button">Skip to main content</a>"
type textarea "<a href="#main-content" class="wv-link-content button">Skip to main content</a>"
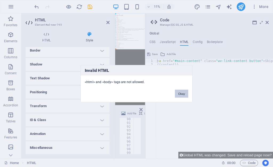
click at [182, 90] on button "Okay" at bounding box center [181, 93] width 13 height 8
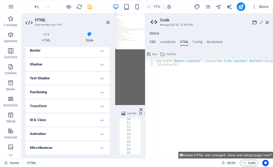
click at [152, 43] on h4 "CSS" at bounding box center [153, 43] width 6 height 6
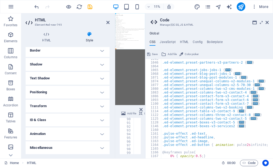
scroll to position [368, 0]
click at [267, 21] on icon at bounding box center [266, 22] width 3 height 4
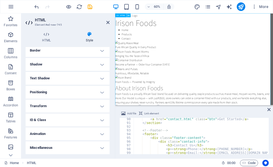
click at [127, 15] on button at bounding box center [129, 15] width 4 height 4
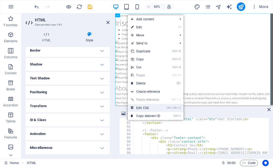
click at [144, 107] on link "Ctrl Alt C Edit CSS" at bounding box center [146, 108] width 36 height 8
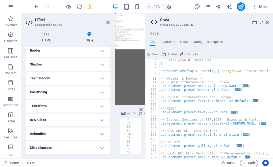
scroll to position [0, 0]
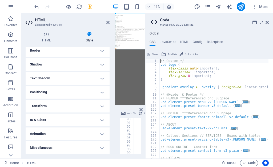
type textarea "@include blog-post(); }"
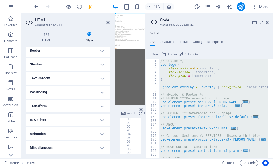
paste textarea
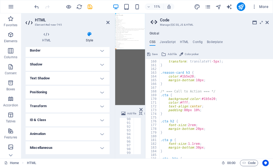
scroll to position [513, 0]
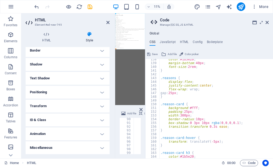
click at [153, 57] on span "Save" at bounding box center [155, 54] width 6 height 6
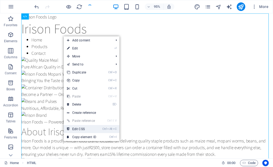
click at [87, 129] on link "Ctrl Alt C Edit CSS" at bounding box center [82, 129] width 36 height 8
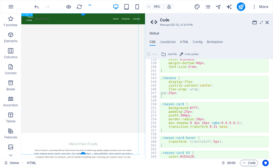
type textarea "position: absolute;"
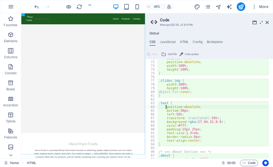
scroll to position [264, 0]
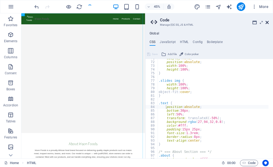
click at [267, 23] on icon at bounding box center [266, 22] width 3 height 4
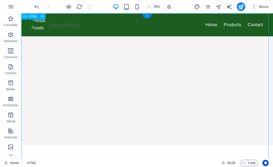
click at [43, 19] on icon at bounding box center [42, 16] width 3 height 5
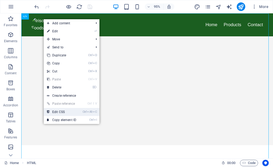
click at [64, 111] on link "Ctrl Alt C Edit CSS" at bounding box center [62, 112] width 36 height 8
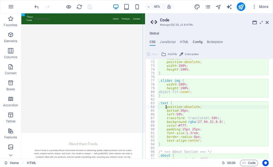
click at [199, 44] on h4 "Config" at bounding box center [198, 43] width 10 height 6
type textarea "$color-background: #ffffff;"
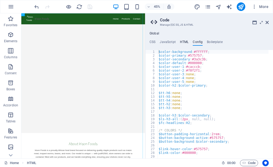
click at [186, 43] on h4 "HTML" at bounding box center [184, 43] width 9 height 6
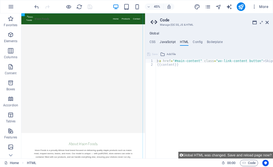
click at [169, 44] on h4 "JavaScript" at bounding box center [168, 43] width 16 height 6
type textarea "/* JS for preset "Menu V2" */"
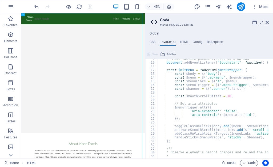
scroll to position [32, 0]
drag, startPoint x: 266, startPoint y: 22, endPoint x: 241, endPoint y: 12, distance: 26.4
click at [266, 22] on icon at bounding box center [266, 22] width 3 height 4
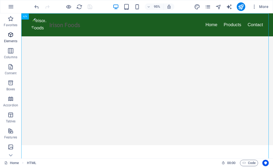
click at [10, 34] on icon "button" at bounding box center [10, 34] width 6 height 6
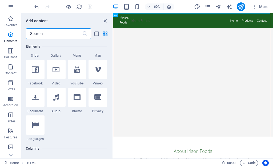
scroll to position [133, 0]
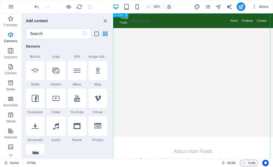
click at [127, 14] on icon at bounding box center [127, 15] width 2 height 3
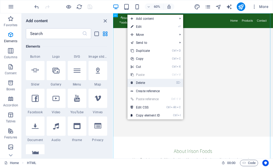
click at [142, 86] on link "⌦ Delete" at bounding box center [145, 83] width 36 height 8
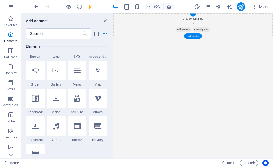
click at [224, 38] on span "Add elements" at bounding box center [230, 40] width 26 height 7
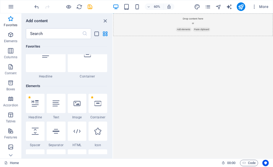
scroll to position [27, 0]
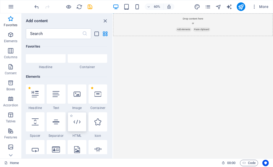
click at [80, 116] on div at bounding box center [77, 121] width 19 height 19
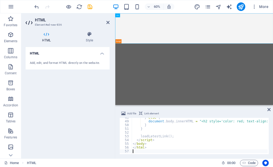
scroll to position [178, 0]
click at [172, 140] on body "Skip to main content Link Viewer January February March April May June July Aug…" at bounding box center [246, 89] width 263 height 152
click at [269, 108] on icon at bounding box center [268, 109] width 3 height 4
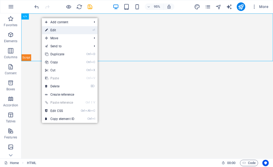
click at [58, 34] on link "⏎ Edit" at bounding box center [60, 30] width 36 height 8
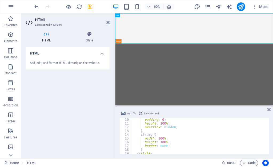
scroll to position [34, 0]
click at [150, 127] on div "padding : 0 ; height : 100 % ; overflow : hidden ; } iframe { width : 100 % ; h…" at bounding box center [261, 139] width 259 height 43
type textarea "</html>"
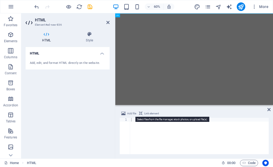
click at [130, 113] on span "Add file" at bounding box center [131, 113] width 9 height 6
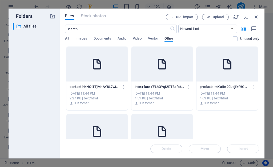
click at [69, 39] on span "All" at bounding box center [67, 38] width 4 height 7
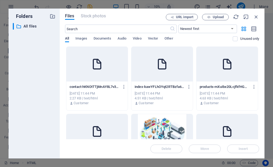
click at [66, 37] on span "All" at bounding box center [67, 38] width 4 height 7
click at [216, 17] on span "Upload" at bounding box center [218, 16] width 11 height 3
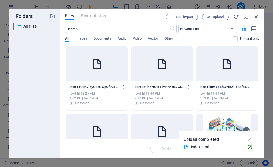
click at [90, 96] on div "1.62 KB | text/html" at bounding box center [97, 98] width 55 height 5
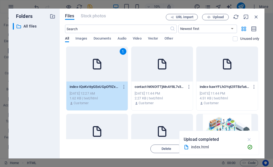
click at [248, 139] on icon "button" at bounding box center [249, 139] width 6 height 6
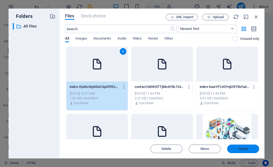
click at [243, 150] on span "Insert" at bounding box center [243, 148] width 9 height 3
type textarea "[URL][DOMAIN_NAME]"
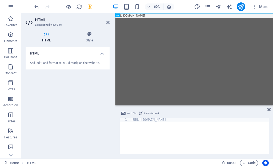
click at [268, 111] on icon at bounding box center [268, 109] width 3 height 4
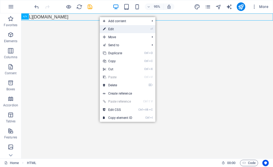
click at [115, 30] on link "⏎ Edit" at bounding box center [118, 29] width 36 height 8
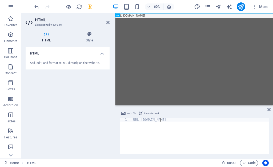
click at [160, 120] on div "[URL][DOMAIN_NAME]" at bounding box center [201, 139] width 142 height 43
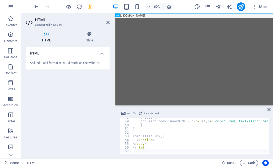
scroll to position [178, 0]
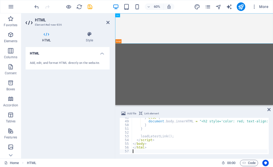
click at [102, 148] on div "HTML Add, edit, and format HTML directly on the website." at bounding box center [68, 100] width 84 height 107
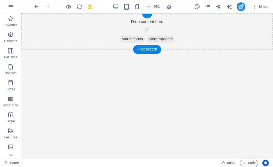
click at [144, 40] on span "Add elements" at bounding box center [138, 40] width 26 height 7
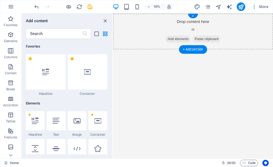
click at [114, 51] on html "Skip to main content Drop content here or Add elements Paste clipboard January …" at bounding box center [197, 32] width 168 height 38
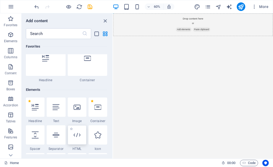
scroll to position [27, 0]
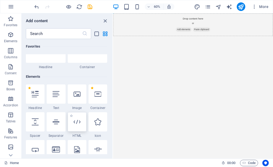
click at [79, 119] on icon at bounding box center [77, 121] width 7 height 7
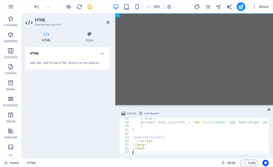
scroll to position [176, 0]
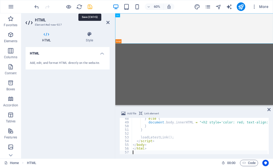
click at [90, 8] on icon "save" at bounding box center [90, 7] width 6 height 6
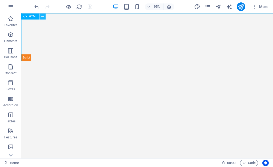
click at [42, 15] on icon at bounding box center [42, 16] width 3 height 5
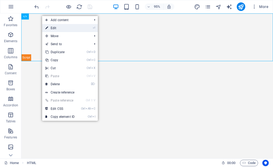
click at [53, 28] on link "⏎ Edit" at bounding box center [60, 28] width 36 height 8
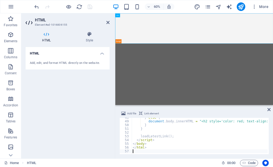
scroll to position [178, 0]
click at [163, 148] on div "} else { document . body . innerHTML = "<h2 style='color: red; text-align: cent…" at bounding box center [261, 136] width 259 height 43
type textarea "</html>"
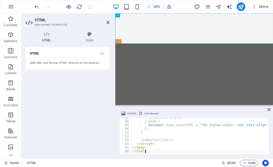
scroll to position [174, 0]
click at [83, 89] on div "HTML Add, edit, and format HTML directly on the website." at bounding box center [68, 100] width 84 height 107
click at [91, 33] on icon at bounding box center [89, 33] width 40 height 5
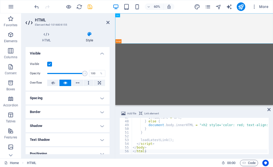
click at [91, 33] on icon at bounding box center [89, 33] width 40 height 5
click at [268, 110] on icon at bounding box center [268, 109] width 3 height 4
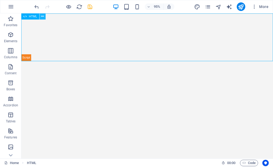
click at [44, 16] on icon at bounding box center [42, 16] width 3 height 5
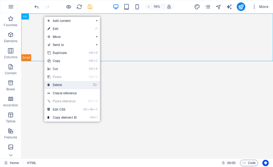
click at [63, 83] on link "⌦ Delete" at bounding box center [62, 85] width 36 height 8
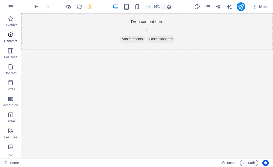
click at [10, 39] on p "Elements" at bounding box center [11, 41] width 14 height 4
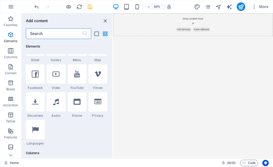
scroll to position [163, 0]
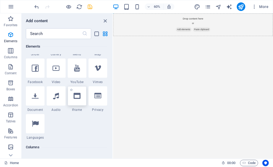
click at [78, 99] on icon at bounding box center [77, 95] width 7 height 7
select select "%"
select select "px"
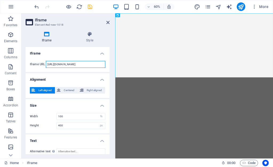
click at [91, 65] on input "[URL][DOMAIN_NAME]" at bounding box center [75, 64] width 59 height 7
drag, startPoint x: 93, startPoint y: 63, endPoint x: 29, endPoint y: 64, distance: 64.0
click at [29, 64] on div "Iframe URL [URL][DOMAIN_NAME]" at bounding box center [68, 64] width 84 height 15
paste input "[DOMAIN_NAME]"
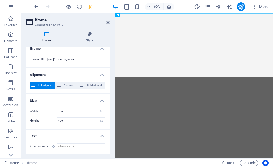
type input "[URL][DOMAIN_NAME]"
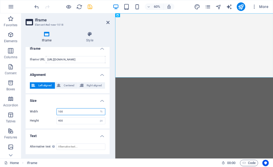
click at [88, 111] on input "100" at bounding box center [81, 111] width 48 height 6
drag, startPoint x: 86, startPoint y: 111, endPoint x: 82, endPoint y: 111, distance: 4.3
click at [82, 111] on input "100" at bounding box center [81, 111] width 48 height 6
click at [67, 112] on input "100" at bounding box center [81, 111] width 48 height 6
type input "100"
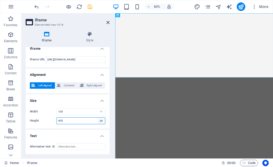
click at [102, 120] on select "px %" at bounding box center [101, 120] width 7 height 6
select select "%"
click at [98, 117] on select "px %" at bounding box center [101, 120] width 7 height 6
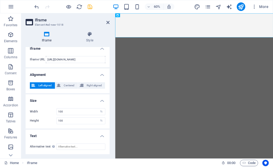
click at [182, 53] on html "Skip to main content </div> January February March April May June July August S…" at bounding box center [246, 33] width 263 height 40
click at [100, 121] on select "px %" at bounding box center [101, 120] width 7 height 6
click at [74, 120] on input "100" at bounding box center [81, 120] width 48 height 6
type input "100"
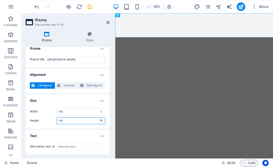
click at [98, 120] on select "px %" at bounding box center [101, 120] width 7 height 6
select select "px"
click at [98, 117] on select "px %" at bounding box center [101, 120] width 7 height 6
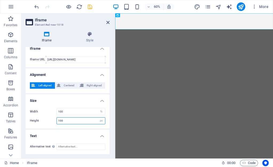
click at [70, 121] on input "100" at bounding box center [81, 120] width 48 height 6
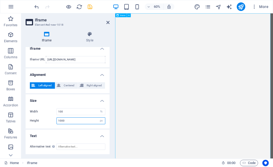
type input "1000"
click at [273, 97] on div "</div>" at bounding box center [246, 146] width 263 height 267
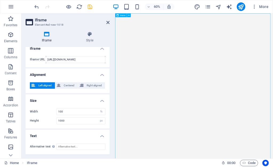
drag, startPoint x: 370, startPoint y: 95, endPoint x: 369, endPoint y: 115, distance: 20.3
click at [273, 132] on div "</div>" at bounding box center [246, 146] width 263 height 267
drag, startPoint x: 371, startPoint y: 92, endPoint x: 301, endPoint y: 127, distance: 77.5
click at [273, 106] on div "</div>" at bounding box center [246, 146] width 263 height 267
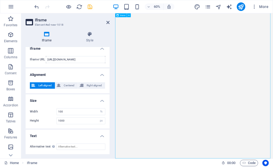
click at [273, 58] on div "</div>" at bounding box center [246, 121] width 263 height 267
drag, startPoint x: 370, startPoint y: 52, endPoint x: 306, endPoint y: 127, distance: 98.4
click at [273, 91] on div "</div>" at bounding box center [246, 121] width 263 height 267
click at [109, 22] on icon at bounding box center [107, 22] width 3 height 4
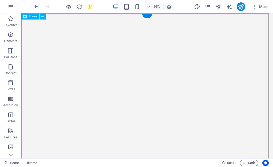
scroll to position [0, 0]
drag, startPoint x: 279, startPoint y: 66, endPoint x: 202, endPoint y: 79, distance: 77.7
click at [273, 79] on div "</div>" at bounding box center [153, 146] width 265 height 267
click at [42, 17] on icon at bounding box center [43, 16] width 3 height 5
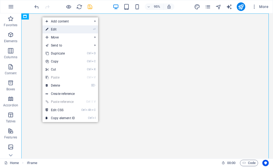
click at [53, 32] on link "⏎ Edit" at bounding box center [60, 29] width 36 height 8
select select "%"
select select "px"
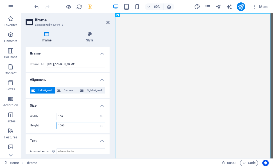
click at [67, 124] on input "1000" at bounding box center [81, 125] width 48 height 6
type input "10000"
click at [76, 131] on div "Width 100 px % Height 10000 px %" at bounding box center [68, 120] width 84 height 25
click at [109, 22] on icon at bounding box center [107, 22] width 3 height 4
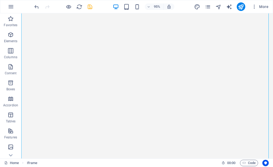
scroll to position [221, 0]
click at [44, 16] on icon at bounding box center [43, 16] width 3 height 5
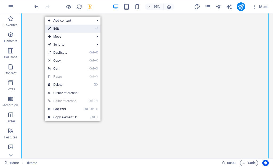
click at [64, 31] on link "⏎ Edit" at bounding box center [63, 29] width 36 height 8
select select "%"
select select "px"
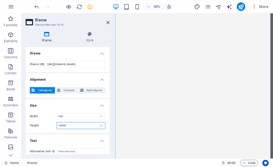
click at [74, 124] on input "10000" at bounding box center [81, 125] width 48 height 6
type input "1"
type input "2000"
click at [82, 134] on ul "Iframe Iframe URL [URL][DOMAIN_NAME] Alignment Left aligned Centered Right alig…" at bounding box center [68, 103] width 84 height 112
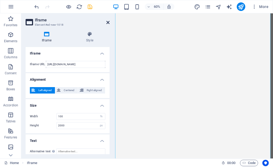
click at [108, 23] on icon at bounding box center [107, 22] width 3 height 4
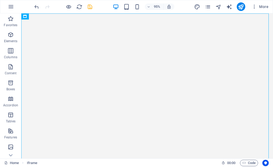
scroll to position [0, 0]
drag, startPoint x: 280, startPoint y: 35, endPoint x: 278, endPoint y: 37, distance: 3.6
drag, startPoint x: 279, startPoint y: 30, endPoint x: 63, endPoint y: 32, distance: 216.2
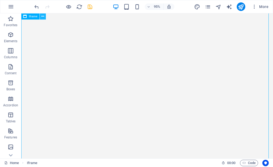
scroll to position [141, 0]
click at [42, 16] on icon at bounding box center [43, 16] width 3 height 5
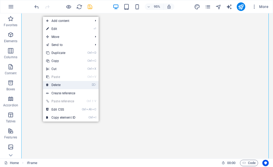
click at [63, 87] on link "⌦ Delete" at bounding box center [61, 85] width 36 height 8
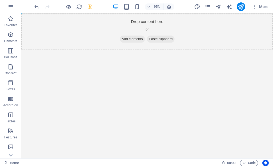
scroll to position [0, 0]
click at [135, 40] on span "Add elements" at bounding box center [138, 40] width 26 height 7
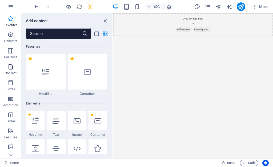
click at [12, 67] on icon "button" at bounding box center [10, 66] width 6 height 6
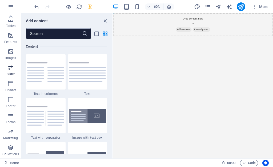
scroll to position [68, 0]
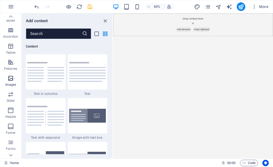
click at [14, 75] on icon "button" at bounding box center [10, 78] width 6 height 6
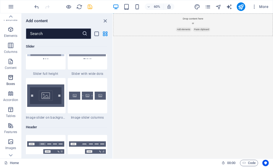
scroll to position [0, 0]
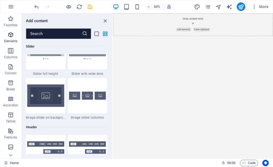
click at [12, 40] on p "Elements" at bounding box center [11, 41] width 14 height 4
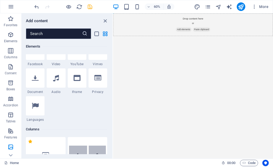
scroll to position [57, 0]
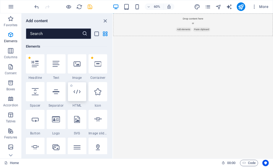
click at [79, 95] on icon at bounding box center [77, 91] width 7 height 7
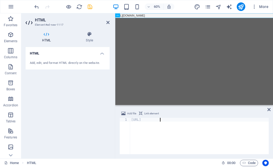
type textarea "h"
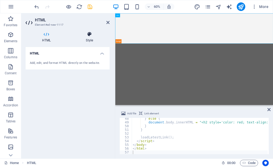
click at [94, 34] on icon at bounding box center [89, 33] width 40 height 5
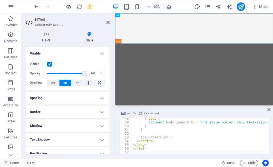
click at [102, 95] on h4 "Spacing" at bounding box center [68, 97] width 84 height 13
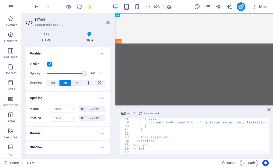
click at [102, 95] on h4 "Spacing" at bounding box center [68, 96] width 84 height 10
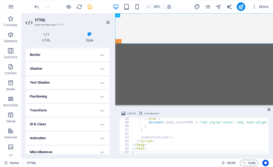
scroll to position [61, 0]
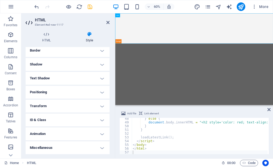
click at [266, 128] on body "Skip to main content Link Viewer January February March April May June July Aug…" at bounding box center [246, 89] width 263 height 152
click at [269, 110] on icon at bounding box center [268, 109] width 3 height 4
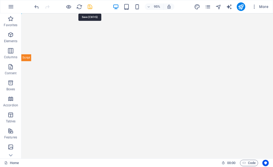
click at [90, 7] on icon "save" at bounding box center [90, 7] width 6 height 6
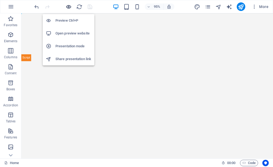
click at [70, 7] on icon "button" at bounding box center [69, 7] width 6 height 6
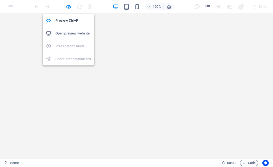
click at [70, 36] on h6 "Open preview website" at bounding box center [73, 33] width 36 height 6
click at [67, 8] on icon "button" at bounding box center [69, 7] width 6 height 6
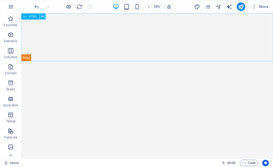
click at [43, 17] on icon at bounding box center [42, 16] width 3 height 5
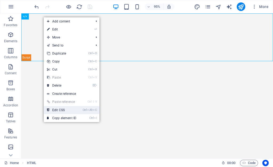
click at [59, 109] on link "Ctrl Alt C Edit CSS" at bounding box center [62, 110] width 36 height 8
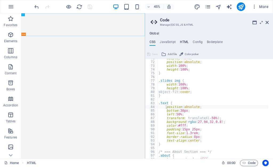
click at [187, 44] on h4 "HTML" at bounding box center [184, 43] width 9 height 6
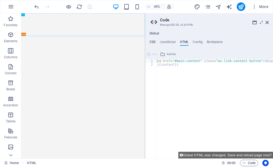
click at [154, 42] on h4 "CSS" at bounding box center [153, 43] width 6 height 6
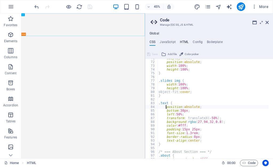
click at [185, 42] on h4 "HTML" at bounding box center [184, 43] width 9 height 6
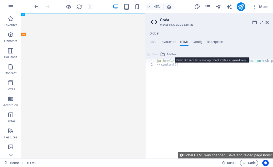
click at [172, 54] on span "Add file" at bounding box center [171, 54] width 9 height 6
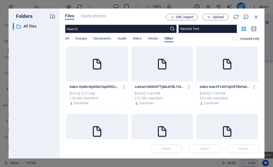
click at [104, 98] on div "1.62 KB | text/html" at bounding box center [97, 98] width 55 height 5
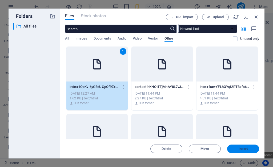
click at [238, 148] on span "Insert" at bounding box center [243, 148] width 28 height 3
type textarea "[URL][DOMAIN_NAME]<a href="#main-content" class="wv-link-content button">Skip t…"
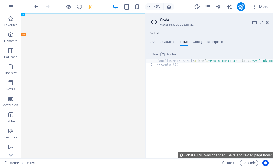
click at [154, 54] on span "Save" at bounding box center [155, 54] width 6 height 6
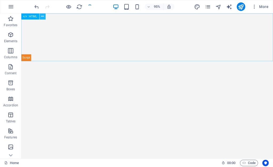
click at [44, 17] on icon at bounding box center [42, 16] width 3 height 5
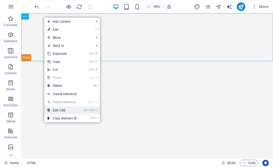
click at [65, 109] on link "Ctrl Alt C Edit CSS" at bounding box center [62, 110] width 36 height 8
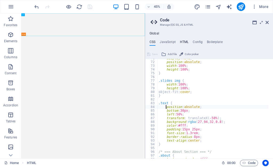
click at [185, 43] on h4 "HTML" at bounding box center [184, 43] width 9 height 6
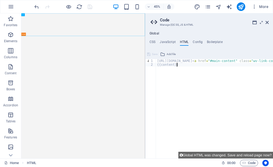
type textarea "[URL][DOMAIN_NAME]<a href="#main-content" class="wv-link-content button">Skip t…"
paste textarea
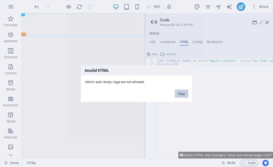
click at [180, 95] on button "Okay" at bounding box center [181, 93] width 13 height 8
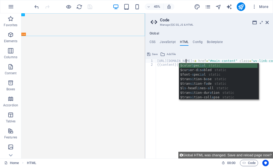
scroll to position [0, 2]
drag, startPoint x: 166, startPoint y: 81, endPoint x: 166, endPoint y: 62, distance: 19.7
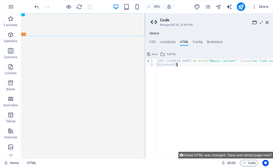
scroll to position [0, 1]
type textarea "{{content}}"
click at [154, 42] on h4 "CSS" at bounding box center [153, 43] width 6 height 6
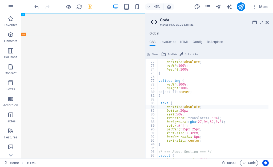
click at [172, 91] on div "display : none ; position : absolute ; width : 100% ; height : 100% ; } .slides…" at bounding box center [213, 109] width 111 height 107
type textarea "}"
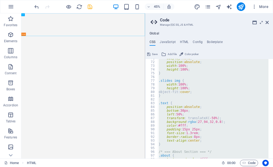
scroll to position [0, 0]
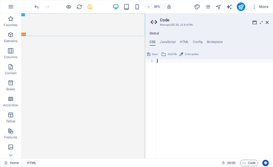
drag, startPoint x: 163, startPoint y: 80, endPoint x: 164, endPoint y: 65, distance: 15.0
click at [163, 79] on div at bounding box center [214, 112] width 117 height 107
click at [186, 42] on h4 "HTML" at bounding box center [184, 43] width 9 height 6
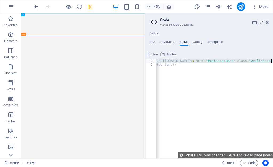
scroll to position [0, 2]
drag, startPoint x: 157, startPoint y: 60, endPoint x: 221, endPoint y: 65, distance: 63.9
click at [197, 74] on div "[URL][DOMAIN_NAME] < a href = "#main-content" class = "wv-link-content button" …" at bounding box center [214, 108] width 117 height 99
click at [187, 59] on div "{{content}} 1 2 [URL][DOMAIN_NAME] < a href = "#main-content" class = "wv-link-…" at bounding box center [209, 104] width 128 height 108
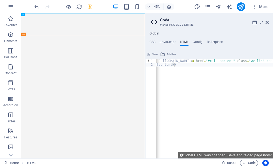
type textarea "[URL][DOMAIN_NAME]<a href="#main-content" class="wv-link-content button">Skip t…"
drag, startPoint x: 187, startPoint y: 62, endPoint x: 176, endPoint y: 61, distance: 11.0
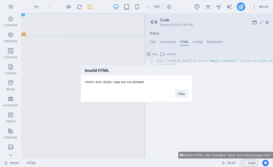
scroll to position [0, 0]
click at [183, 92] on button "Okay" at bounding box center [181, 93] width 13 height 8
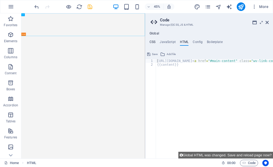
click at [152, 41] on h4 "CSS" at bounding box center [153, 43] width 6 height 6
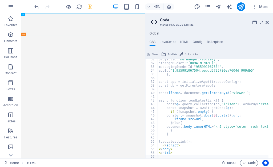
click at [265, 21] on h2 "Code" at bounding box center [214, 20] width 109 height 5
click at [266, 24] on icon at bounding box center [266, 22] width 3 height 4
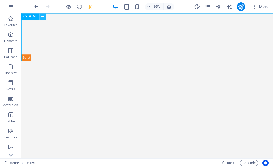
click at [43, 17] on icon at bounding box center [42, 16] width 3 height 5
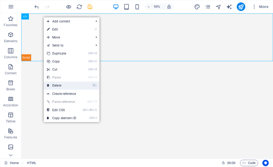
click at [67, 86] on link "⌦ Delete" at bounding box center [62, 85] width 36 height 8
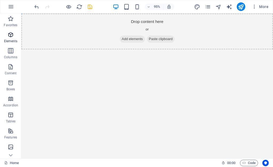
click at [6, 37] on span "Elements" at bounding box center [10, 37] width 21 height 13
click at [11, 34] on icon "button" at bounding box center [10, 34] width 6 height 6
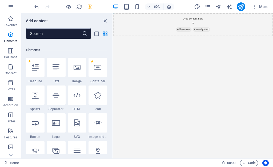
scroll to position [80, 0]
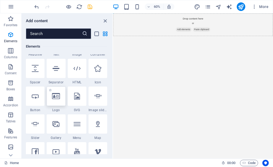
click at [56, 96] on icon at bounding box center [56, 95] width 8 height 7
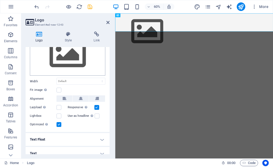
scroll to position [43, 0]
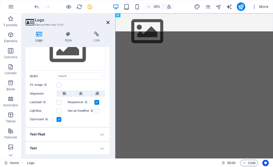
click at [106, 22] on icon at bounding box center [107, 22] width 3 height 4
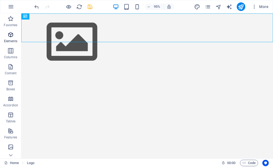
click at [11, 36] on icon "button" at bounding box center [10, 34] width 6 height 6
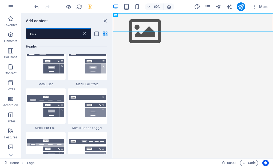
scroll to position [0, 0]
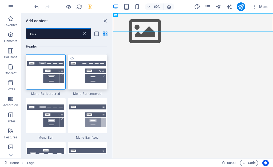
type input "nav"
click at [80, 74] on img at bounding box center [87, 72] width 37 height 22
click at [113, 73] on div "H2 Banner Container Logo Menu Bar Banner Logo Banner Menu Bar Menu Spacer H3 Me…" at bounding box center [193, 85] width 160 height 145
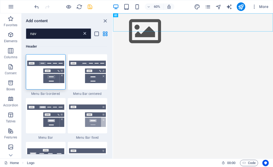
click at [113, 73] on div "H2 Banner Container Logo Menu Bar Banner Logo Banner Menu Bar Menu Spacer H3 Me…" at bounding box center [193, 85] width 160 height 145
click at [113, 78] on div "H2 Banner Container Logo Menu Bar Banner Logo Banner Menu Bar Menu Spacer H3 Me…" at bounding box center [193, 85] width 160 height 145
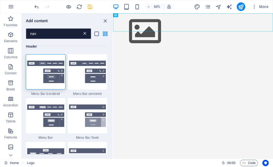
click at [113, 72] on div "H2 Banner Container Logo Menu Bar Banner Logo Banner Menu Bar Menu Spacer H3 Me…" at bounding box center [193, 85] width 160 height 145
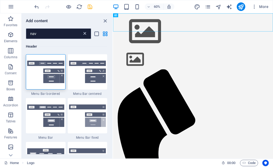
click at [113, 72] on div "H2 Banner Container Logo Menu Bar Banner Logo Banner Menu Bar Menu Spacer H3 Me…" at bounding box center [193, 85] width 160 height 145
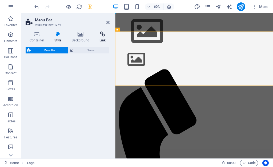
click at [106, 22] on h2 "Menu Bar" at bounding box center [72, 20] width 75 height 5
click at [89, 50] on span "Element" at bounding box center [91, 50] width 33 height 6
click at [102, 47] on span "Element" at bounding box center [91, 50] width 33 height 6
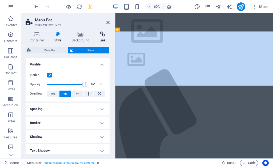
click at [102, 37] on icon at bounding box center [102, 33] width 14 height 5
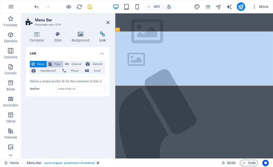
click at [59, 63] on span "Page" at bounding box center [57, 64] width 8 height 6
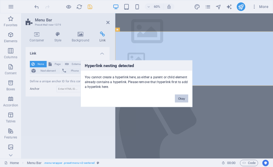
click at [180, 96] on button "Okay" at bounding box center [181, 98] width 13 height 8
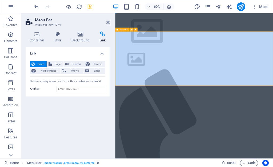
click at [132, 30] on icon at bounding box center [132, 29] width 2 height 3
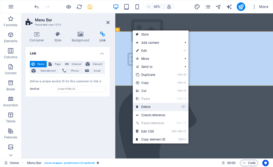
click at [148, 106] on link "⌦ Delete" at bounding box center [151, 107] width 36 height 8
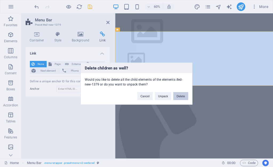
click at [178, 97] on button "Delete" at bounding box center [180, 96] width 15 height 8
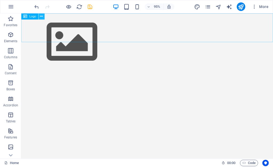
click at [41, 16] on icon at bounding box center [41, 16] width 3 height 5
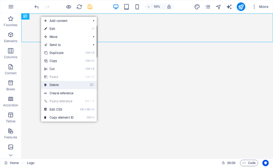
click at [64, 87] on link "⌦ Delete" at bounding box center [59, 85] width 36 height 8
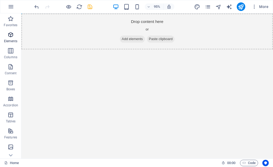
click at [9, 36] on icon "button" at bounding box center [10, 34] width 6 height 6
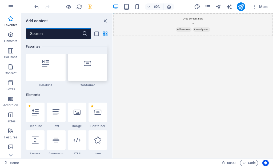
scroll to position [3, 0]
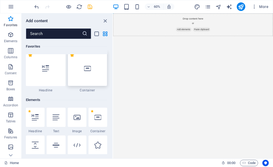
click at [94, 71] on div at bounding box center [88, 68] width 40 height 35
click at [113, 71] on div "Drag here to replace the existing content. Press “Ctrl” if you want to create a…" at bounding box center [193, 85] width 160 height 145
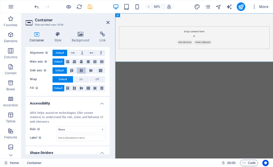
scroll to position [100, 0]
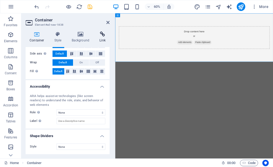
click at [103, 39] on h4 "Link" at bounding box center [102, 36] width 14 height 11
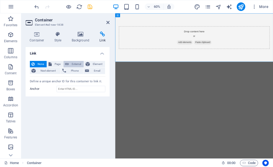
click at [74, 63] on span "External" at bounding box center [76, 64] width 12 height 6
select select "blank"
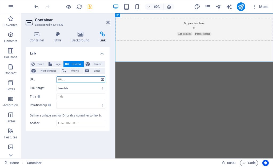
paste input "[URL][DOMAIN_NAME]"
type input "[URL][DOMAIN_NAME]"
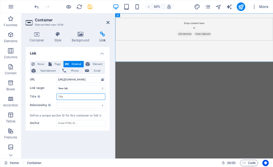
scroll to position [0, 0]
click at [69, 95] on input "Title Additional link description, should not be the same as the link text. The…" at bounding box center [81, 96] width 49 height 6
type input "Irison"
click at [77, 106] on select "alternate author bookmark external help license next nofollow noreferrer noopen…" at bounding box center [81, 105] width 49 height 6
click at [57, 102] on select "alternate author bookmark external help license next nofollow noreferrer noopen…" at bounding box center [81, 105] width 49 height 6
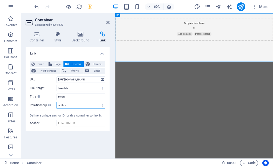
select select "alternate"
click at [75, 105] on select "alternate author bookmark external help license next nofollow noreferrer noopen…" at bounding box center [81, 105] width 49 height 6
click at [57, 102] on select "alternate author bookmark external help license next nofollow noreferrer noopen…" at bounding box center [81, 105] width 49 height 6
select select "alternate"
click at [103, 106] on select "alternate author bookmark external help license next nofollow noreferrer noopen…" at bounding box center [81, 105] width 49 height 6
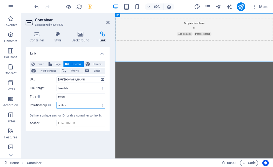
click at [57, 102] on select "alternate author bookmark external help license next nofollow noreferrer noopen…" at bounding box center [81, 105] width 49 height 6
select select "alternate"
select select
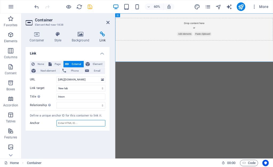
click at [71, 122] on input "Anchor" at bounding box center [81, 123] width 49 height 6
click at [78, 138] on div "Link None Page External Element Next element Phone Email Page Home Element URL …" at bounding box center [68, 100] width 84 height 107
click at [69, 64] on button "External" at bounding box center [73, 64] width 20 height 6
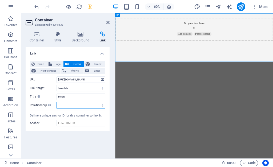
click at [63, 106] on select "alternate author bookmark external help license next nofollow noreferrer noopen…" at bounding box center [81, 105] width 49 height 6
select select "author"
click at [57, 102] on select "alternate author bookmark external help license next nofollow noreferrer noopen…" at bounding box center [81, 105] width 49 height 6
click at [66, 148] on div "Link None Page External Element Next element Phone Email Page Home Element URL …" at bounding box center [68, 100] width 84 height 107
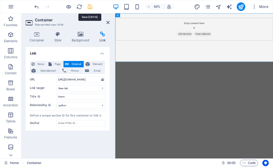
click at [91, 9] on icon "save" at bounding box center [90, 7] width 6 height 6
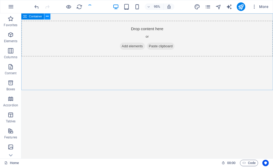
click at [50, 18] on button at bounding box center [47, 16] width 6 height 6
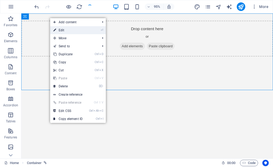
click at [67, 27] on link "⏎ Edit" at bounding box center [68, 30] width 36 height 8
select select "author"
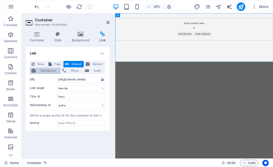
click at [53, 69] on span "Next element" at bounding box center [48, 70] width 22 height 6
select select
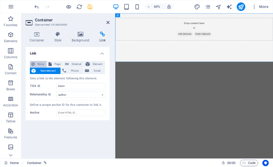
click at [40, 64] on span "None" at bounding box center [40, 64] width 9 height 6
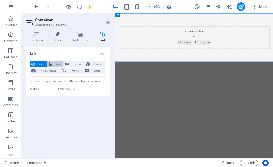
click at [56, 62] on span "Page" at bounding box center [57, 64] width 8 height 6
select select
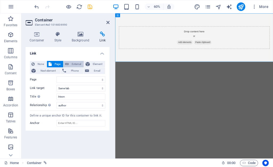
click at [74, 63] on span "External" at bounding box center [76, 64] width 12 height 6
select select "blank"
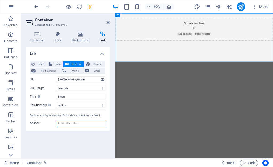
click at [68, 126] on input "Anchor" at bounding box center [81, 123] width 49 height 6
type input "tfg"
click at [13, 155] on icon at bounding box center [10, 154] width 7 height 7
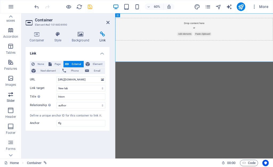
scroll to position [42, 0]
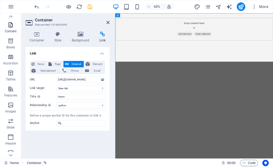
click at [9, 26] on icon "button" at bounding box center [10, 25] width 6 height 6
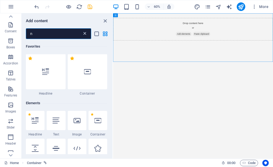
scroll to position [0, 0]
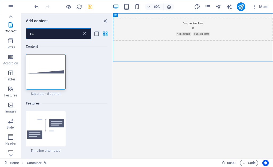
type input "nav"
